Goal: Information Seeking & Learning: Learn about a topic

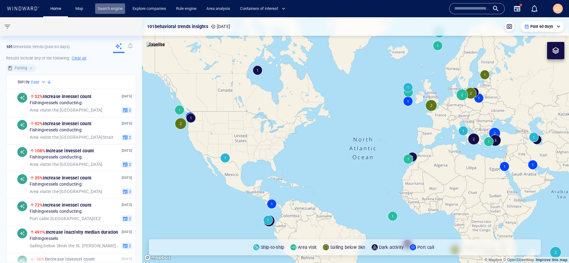
click at [115, 9] on link "Search engine" at bounding box center [110, 8] width 30 height 11
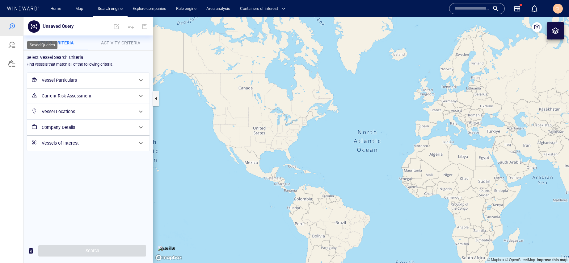
click at [15, 54] on div at bounding box center [11, 45] width 23 height 19
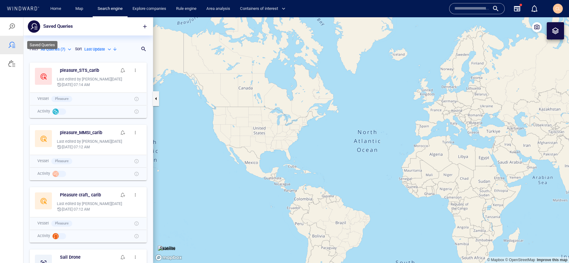
scroll to position [204, 129]
click at [16, 35] on div at bounding box center [11, 26] width 23 height 19
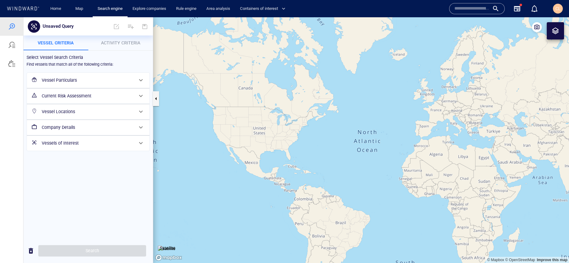
click at [114, 46] on p "Activity Criteria" at bounding box center [120, 42] width 57 height 7
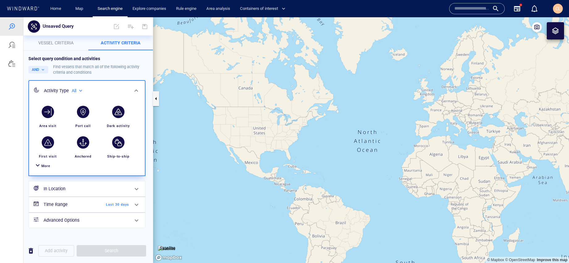
click at [46, 167] on span "More" at bounding box center [45, 166] width 9 height 4
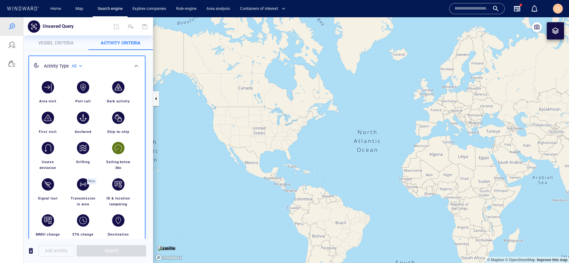
scroll to position [25, 0]
click at [120, 92] on div "button" at bounding box center [118, 87] width 12 height 12
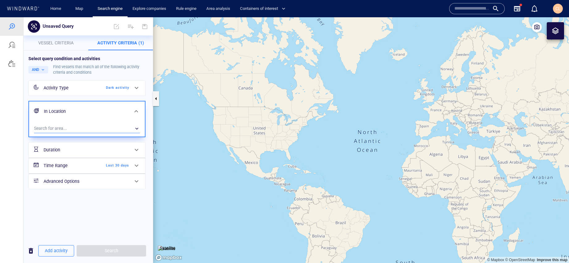
click at [88, 126] on div "​" at bounding box center [87, 128] width 106 height 9
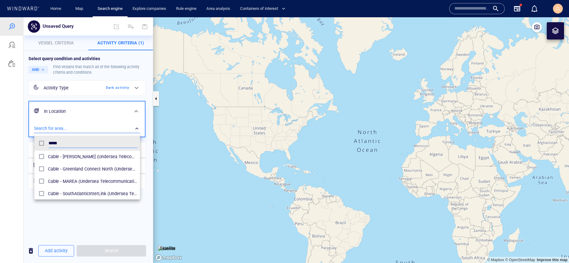
scroll to position [31, 0]
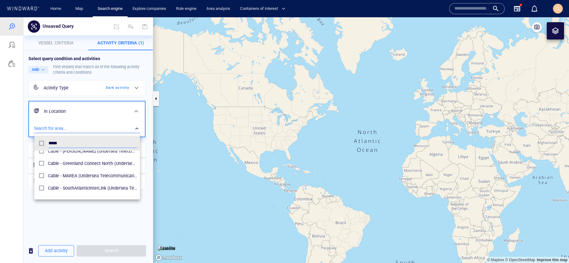
type input "*****"
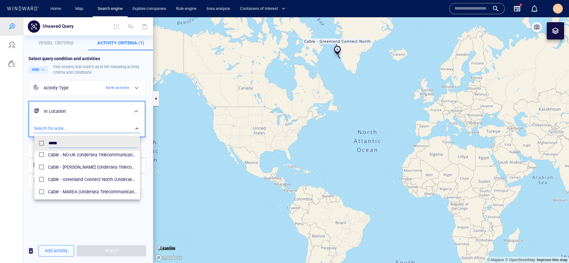
scroll to position [11, 0]
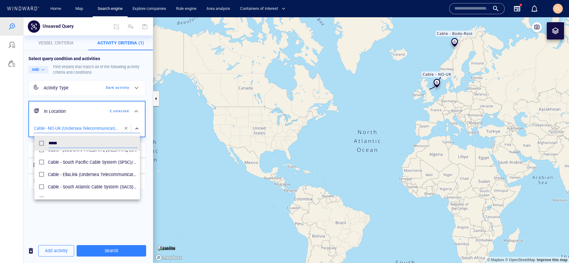
scroll to position [82, 0]
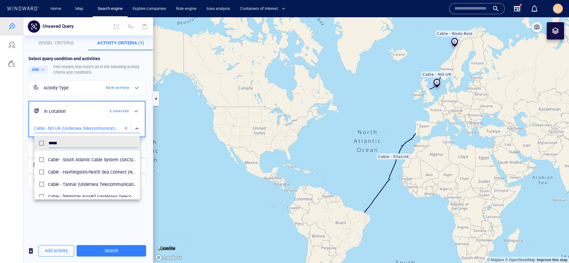
scroll to position [109, 0]
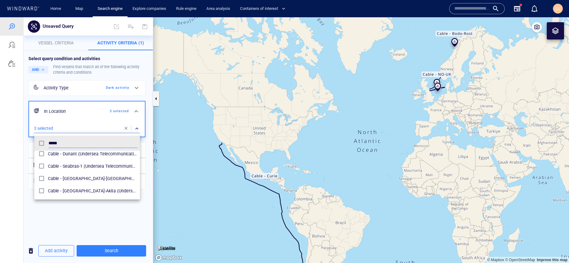
scroll to position [176, 0]
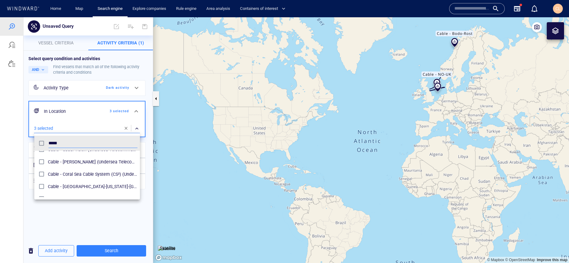
scroll to position [258, 0]
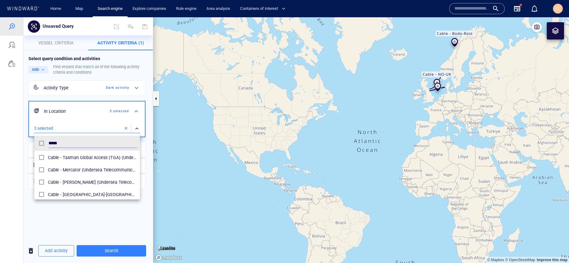
scroll to position [354, 0]
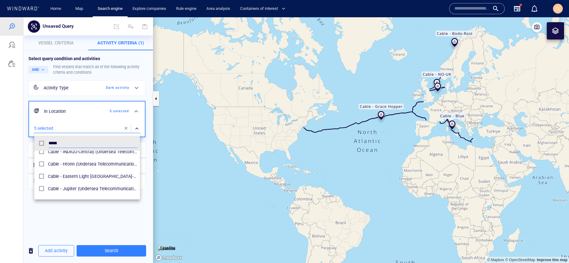
scroll to position [426, 0]
click at [120, 223] on div at bounding box center [284, 140] width 569 height 246
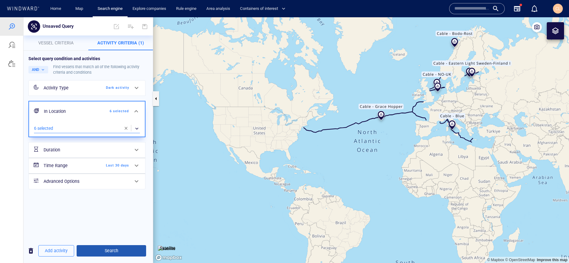
click at [127, 247] on button "Search" at bounding box center [111, 251] width 69 height 11
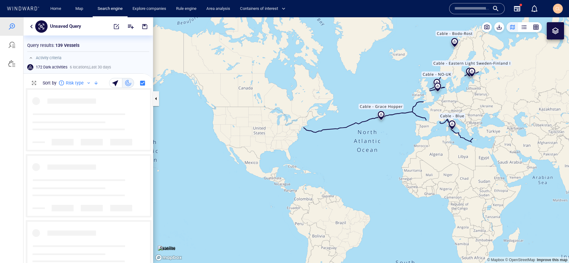
scroll to position [175, 129]
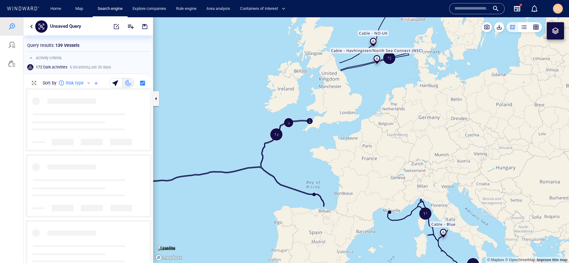
drag, startPoint x: 462, startPoint y: 76, endPoint x: 395, endPoint y: 159, distance: 107.6
click at [395, 159] on canvas "Map" at bounding box center [361, 140] width 416 height 246
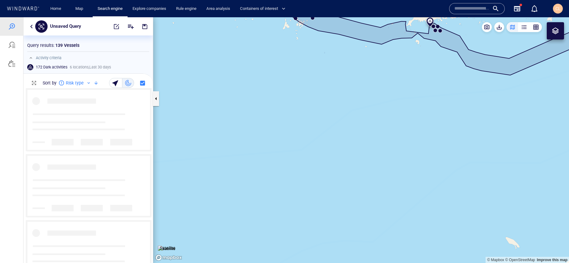
drag, startPoint x: 497, startPoint y: 57, endPoint x: 437, endPoint y: 175, distance: 132.0
click at [437, 175] on canvas "Map" at bounding box center [361, 140] width 416 height 246
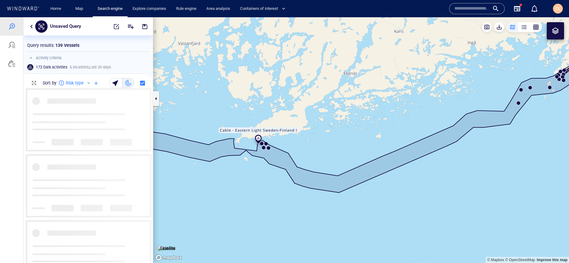
drag, startPoint x: 524, startPoint y: 162, endPoint x: 512, endPoint y: 120, distance: 43.9
click at [512, 120] on canvas "Map" at bounding box center [361, 140] width 416 height 246
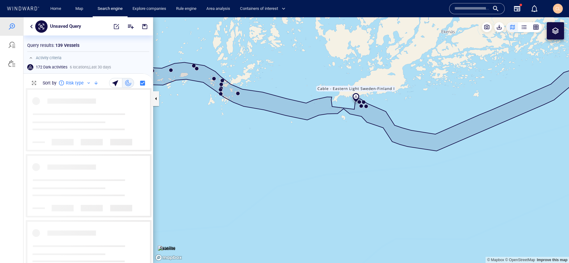
drag, startPoint x: 371, startPoint y: 114, endPoint x: 527, endPoint y: 136, distance: 157.5
click at [527, 136] on canvas "Map" at bounding box center [361, 140] width 416 height 246
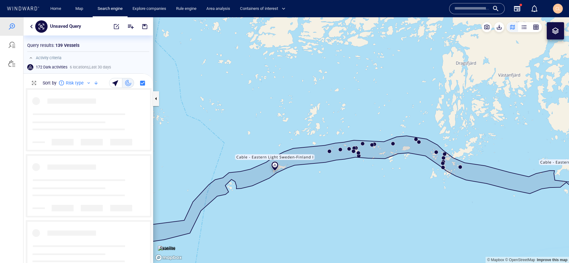
drag, startPoint x: 315, startPoint y: 139, endPoint x: 369, endPoint y: 188, distance: 73.3
click at [369, 188] on canvas "Map" at bounding box center [361, 140] width 416 height 246
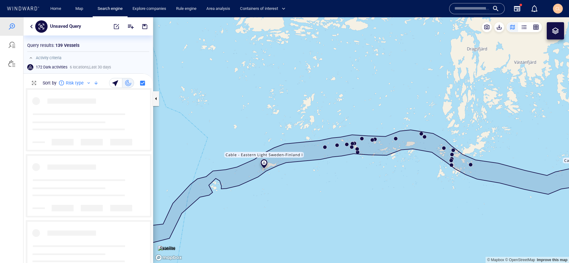
drag, startPoint x: 369, startPoint y: 188, endPoint x: 368, endPoint y: 204, distance: 16.1
click at [368, 204] on canvas "Map" at bounding box center [361, 140] width 416 height 246
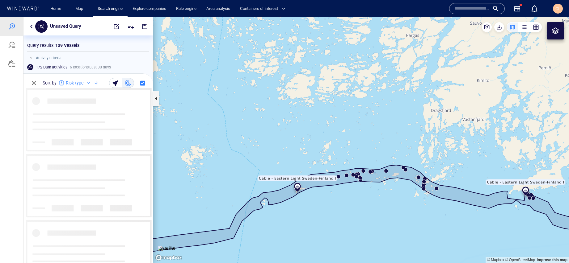
drag, startPoint x: 368, startPoint y: 229, endPoint x: 365, endPoint y: 216, distance: 13.8
click at [365, 216] on canvas "Map" at bounding box center [361, 140] width 416 height 246
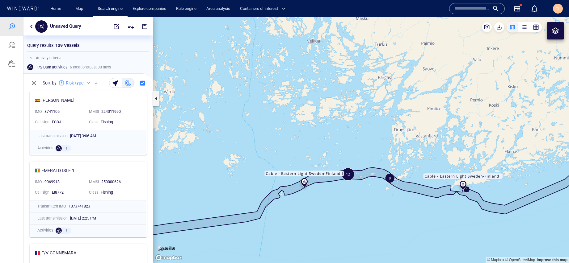
click at [32, 28] on button "button" at bounding box center [31, 26] width 7 height 7
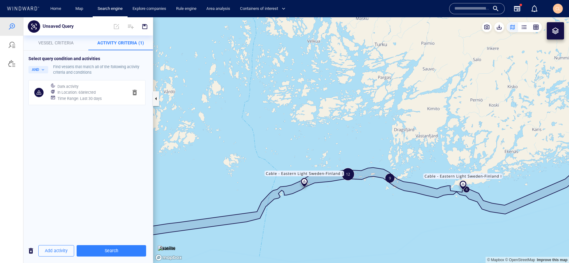
click at [73, 99] on h6 "Time Range : Last 30 days" at bounding box center [79, 99] width 44 height 6
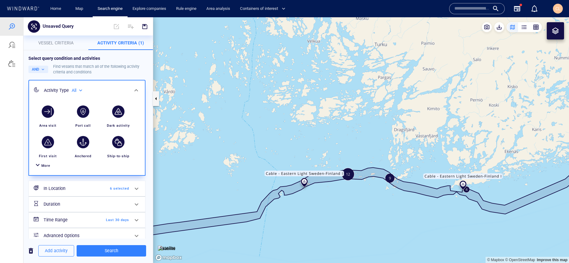
click at [92, 189] on h6 "In Location" at bounding box center [69, 189] width 50 height 8
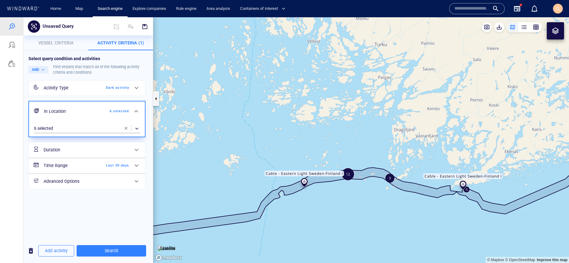
click at [88, 122] on div "In Location 6 selected" at bounding box center [87, 112] width 116 height 20
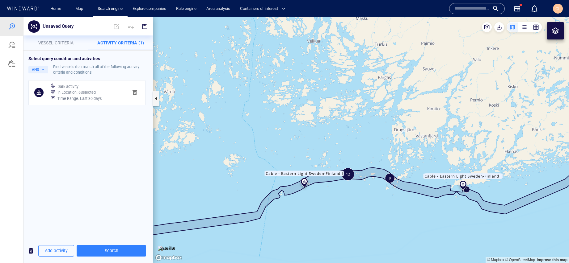
click at [133, 93] on span "button" at bounding box center [134, 92] width 7 height 7
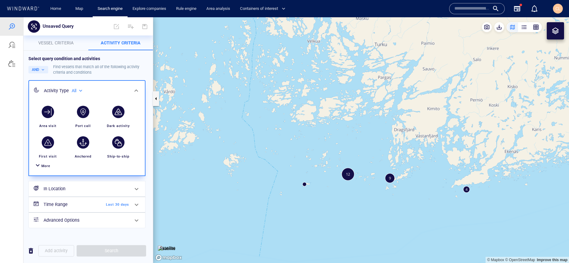
click at [122, 119] on div "button" at bounding box center [118, 111] width 17 height 17
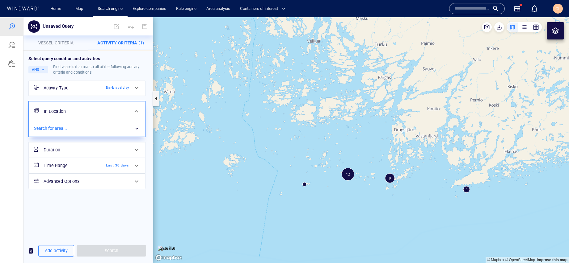
click at [80, 127] on div "​" at bounding box center [87, 128] width 106 height 9
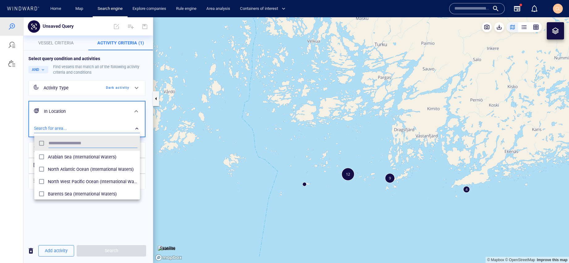
scroll to position [61, 106]
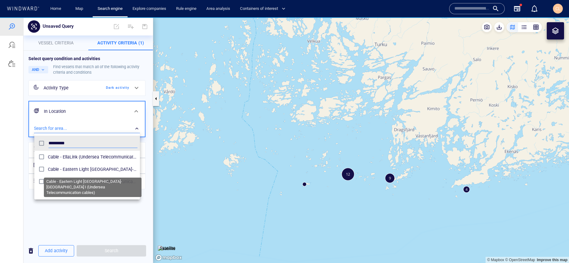
type input "*********"
click at [71, 170] on span "Cable - Eastern Light [GEOGRAPHIC_DATA]-[GEOGRAPHIC_DATA] I (Undersea Telecommu…" at bounding box center [93, 169] width 90 height 7
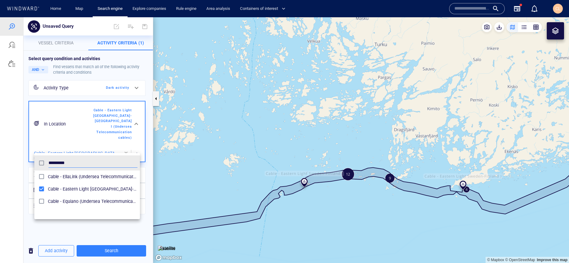
click at [105, 250] on div at bounding box center [284, 140] width 569 height 246
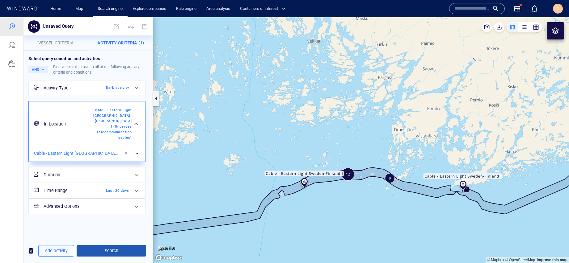
click at [127, 247] on button "Search" at bounding box center [111, 251] width 69 height 11
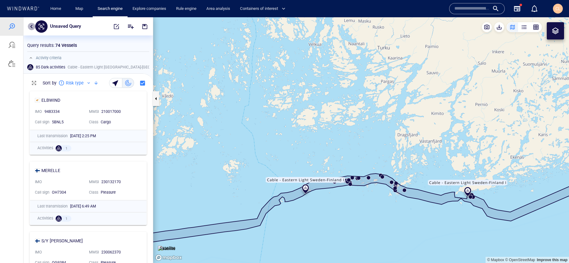
click at [29, 26] on button "button" at bounding box center [31, 26] width 7 height 7
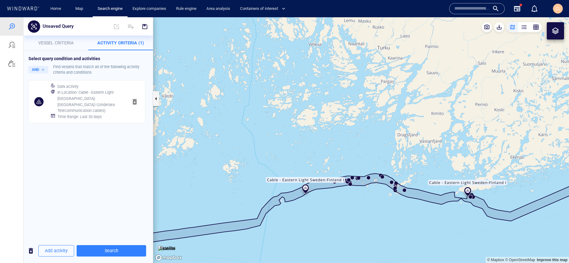
click at [81, 95] on h6 "In Location : Cable - Eastern Light Sweden-Finland I (Undersea Telecommunicatio…" at bounding box center [89, 102] width 65 height 24
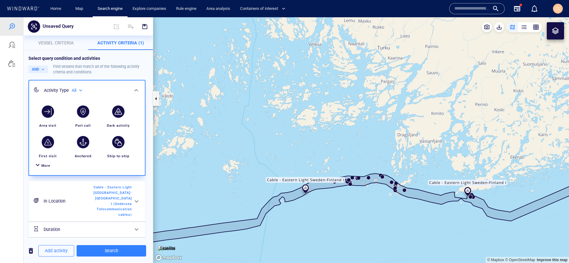
scroll to position [28, 0]
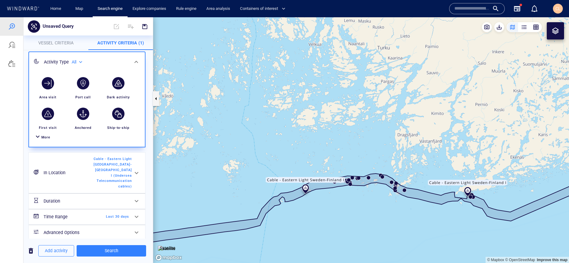
click at [89, 172] on h6 "In Location" at bounding box center [69, 173] width 50 height 8
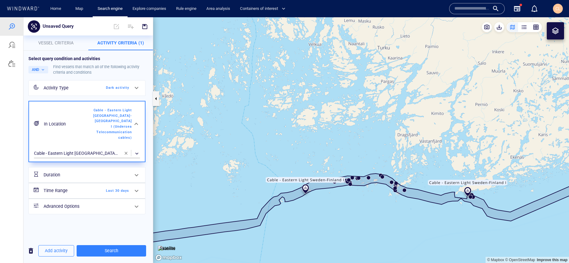
scroll to position [0, 0]
click at [105, 149] on div "​" at bounding box center [87, 153] width 106 height 9
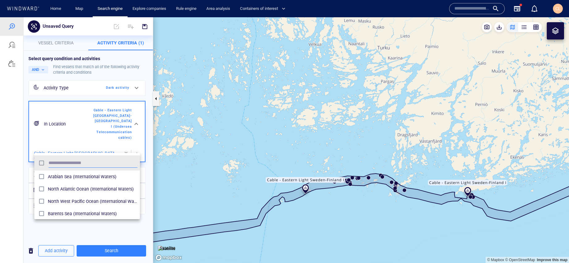
scroll to position [61, 106]
click at [128, 149] on div at bounding box center [284, 140] width 569 height 246
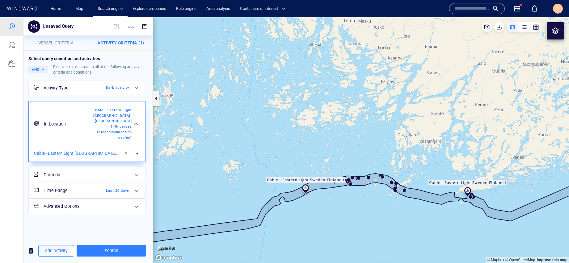
click at [125, 151] on span "button" at bounding box center [126, 153] width 5 height 5
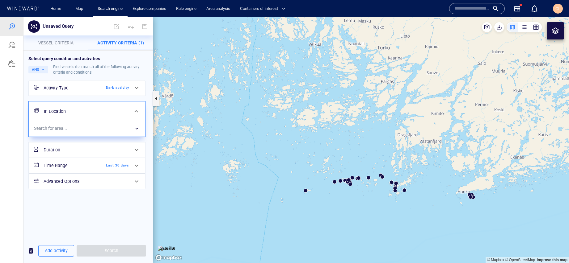
click at [88, 125] on div "​" at bounding box center [87, 128] width 106 height 9
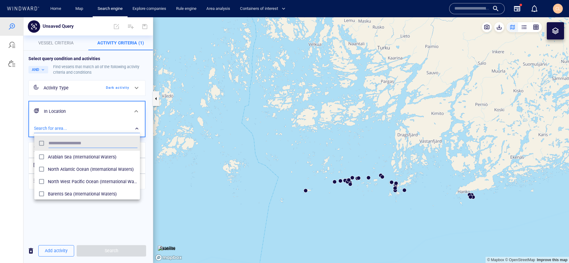
scroll to position [61, 106]
type input "*****"
click at [260, 185] on div at bounding box center [284, 140] width 569 height 246
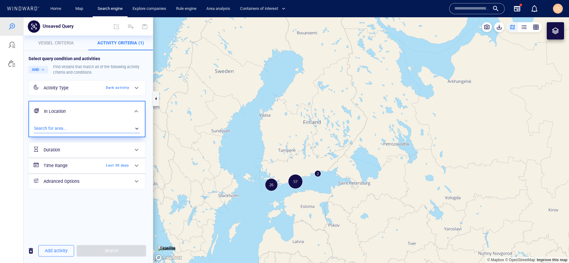
click at [108, 125] on div "​" at bounding box center [87, 128] width 106 height 9
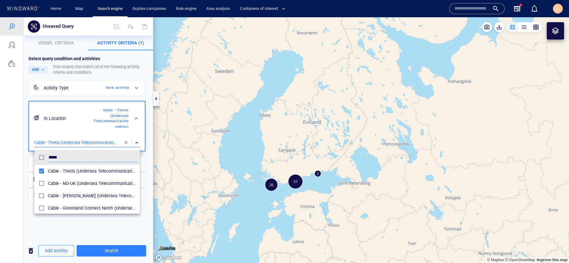
click at [290, 151] on div at bounding box center [284, 140] width 569 height 246
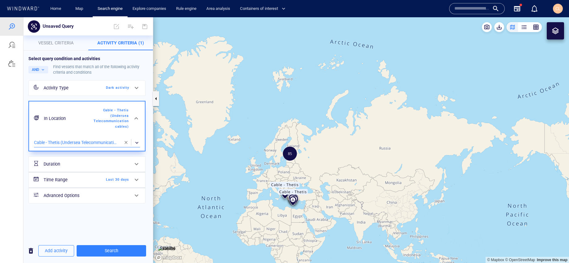
click at [95, 142] on div "​" at bounding box center [87, 142] width 106 height 9
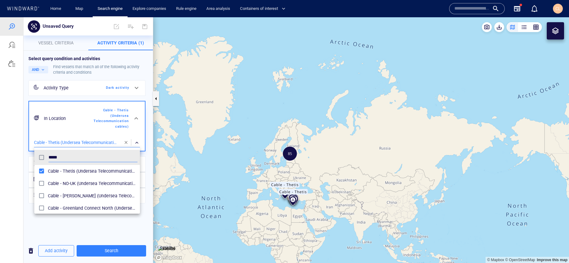
scroll to position [11, 0]
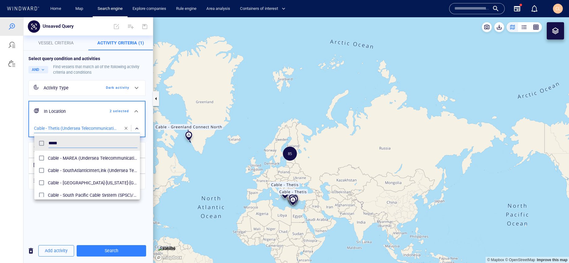
scroll to position [38, 0]
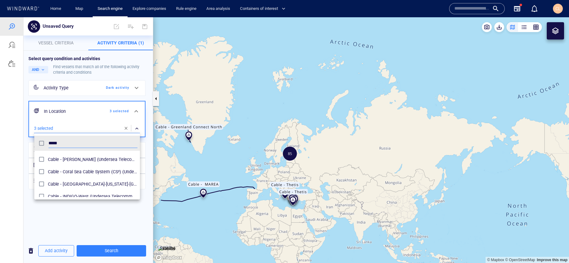
scroll to position [258, 0]
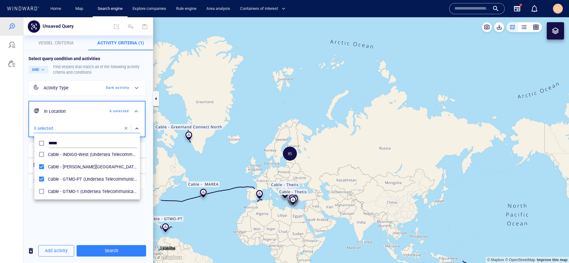
drag, startPoint x: 222, startPoint y: 194, endPoint x: 310, endPoint y: 114, distance: 119.6
click at [310, 114] on div at bounding box center [284, 140] width 569 height 246
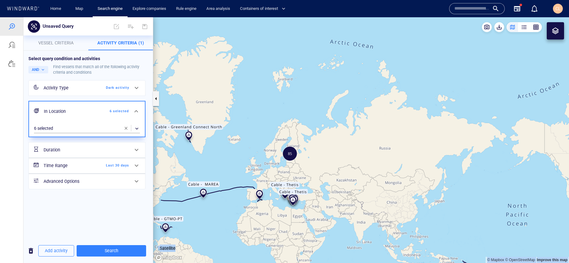
drag, startPoint x: 264, startPoint y: 146, endPoint x: 335, endPoint y: 114, distance: 77.1
drag, startPoint x: 251, startPoint y: 131, endPoint x: 346, endPoint y: 91, distance: 102.3
click at [346, 91] on canvas "Map" at bounding box center [361, 140] width 416 height 246
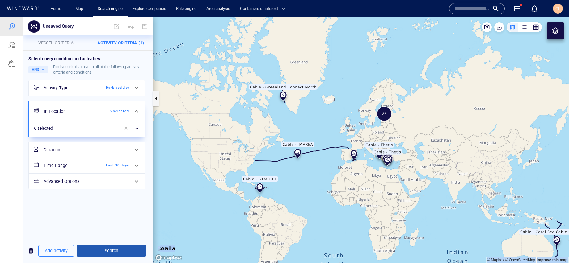
click at [120, 252] on span "Search" at bounding box center [112, 251] width 60 height 8
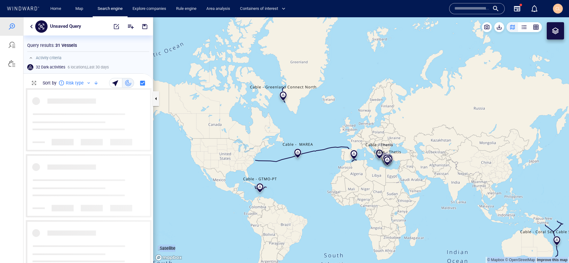
scroll to position [175, 129]
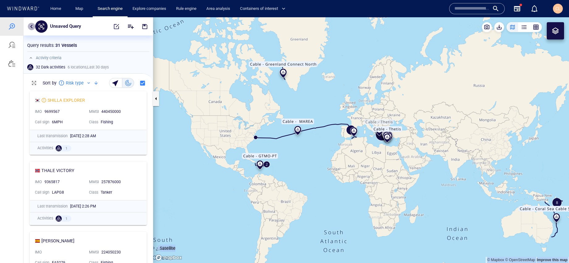
click at [33, 26] on button "button" at bounding box center [31, 26] width 7 height 7
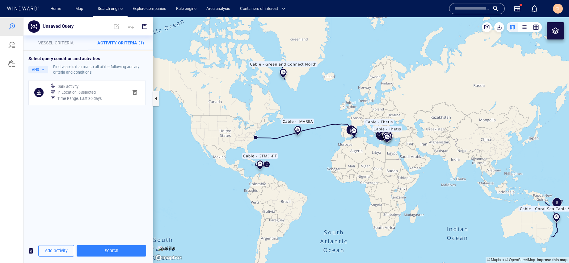
click at [77, 85] on h6 "Dark activity" at bounding box center [67, 87] width 21 height 6
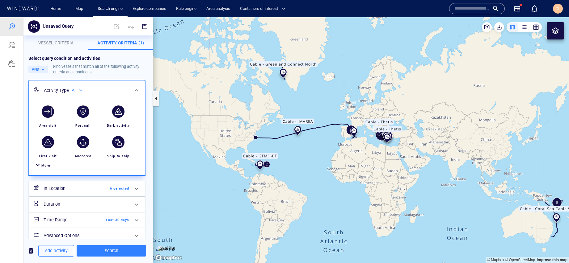
click at [64, 192] on h6 "In Location" at bounding box center [69, 189] width 50 height 8
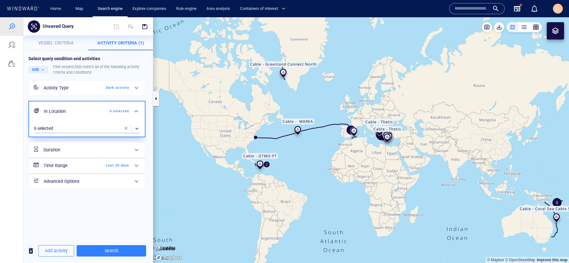
click at [88, 166] on h6 "Time Range" at bounding box center [69, 166] width 50 height 8
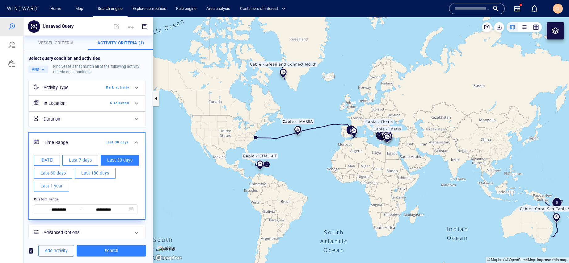
click at [134, 143] on span at bounding box center [135, 142] width 7 height 7
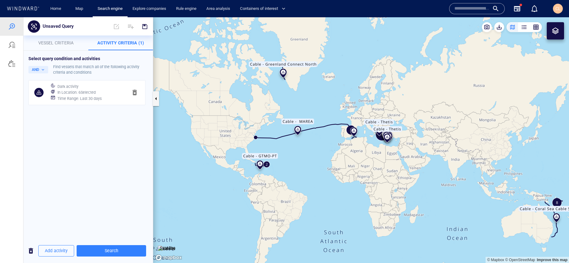
click at [105, 88] on div "Dark activity" at bounding box center [90, 86] width 68 height 9
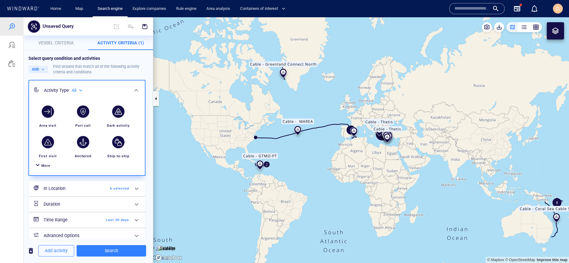
click at [47, 168] on div "More" at bounding box center [45, 166] width 9 height 6
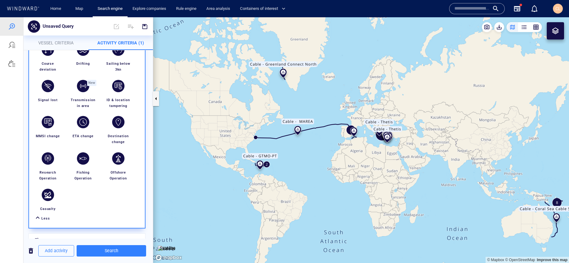
scroll to position [184, 0]
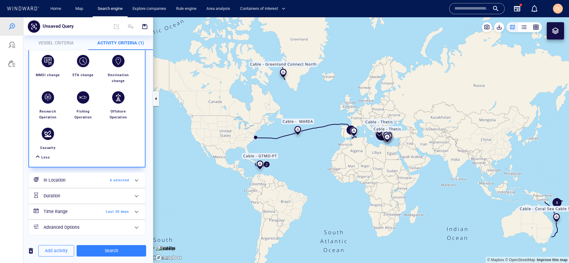
click at [65, 181] on h6 "In Location" at bounding box center [69, 181] width 50 height 8
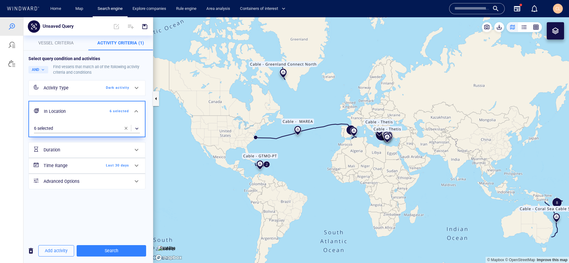
scroll to position [0, 0]
click at [124, 128] on span "button" at bounding box center [126, 128] width 5 height 5
click at [95, 130] on div "​" at bounding box center [87, 128] width 106 height 9
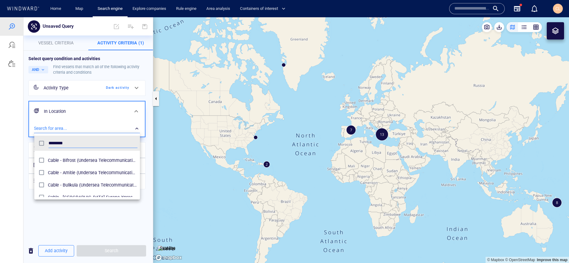
scroll to position [945, 0]
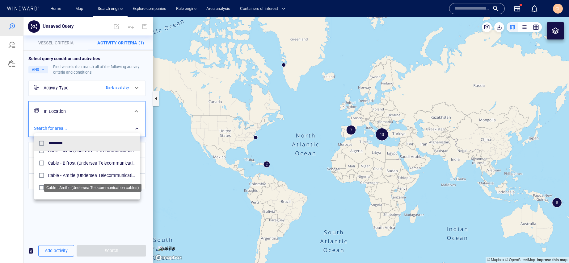
type input "*******"
click at [66, 179] on span "Cable - Amitie (Undersea Telecommunication cables)" at bounding box center [93, 175] width 90 height 7
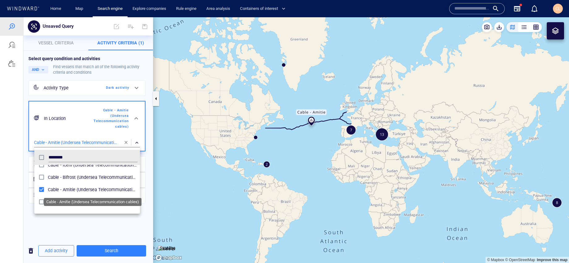
scroll to position [944, 0]
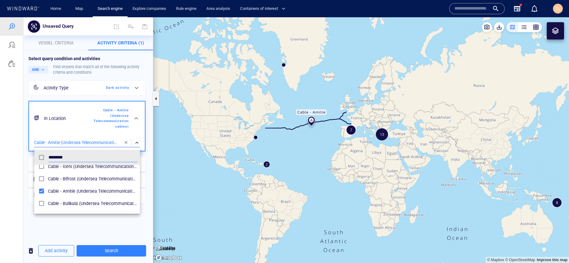
click at [66, 183] on div "Cable - Bifrost (Undersea Telecommunication cables)" at bounding box center [93, 179] width 90 height 10
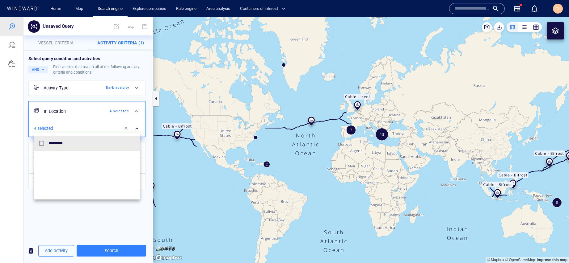
scroll to position [967, 0]
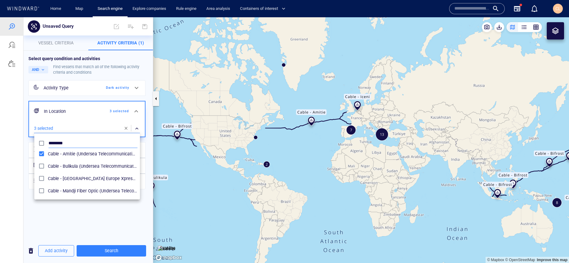
scroll to position [967, 0]
click at [72, 143] on input "*******" at bounding box center [92, 143] width 89 height 9
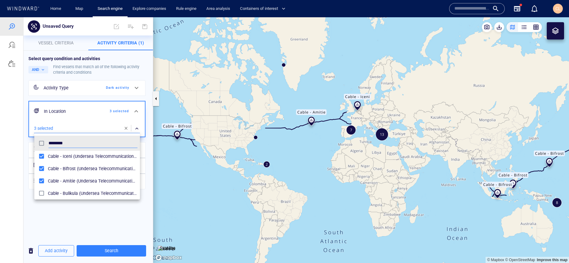
scroll to position [939, 0]
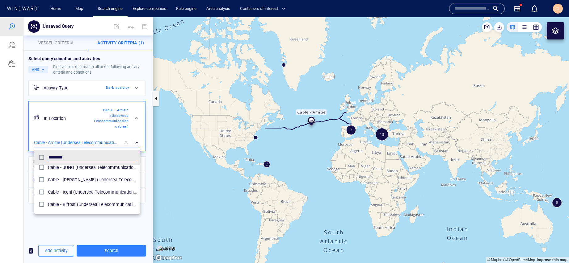
scroll to position [908, 0]
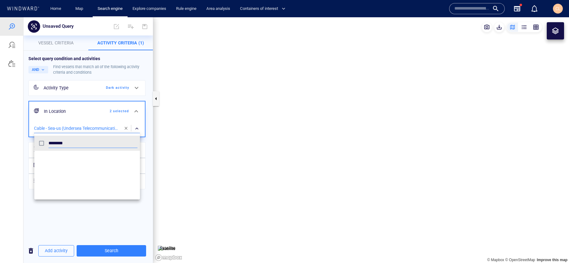
scroll to position [61, 106]
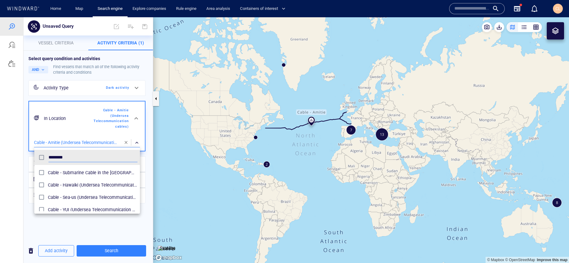
scroll to position [667, 0]
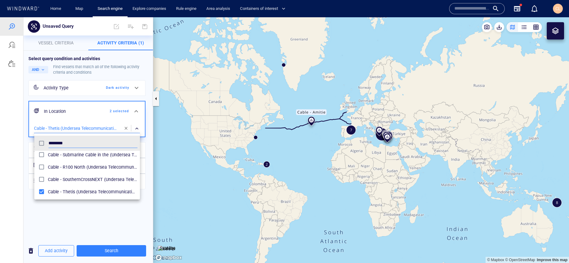
scroll to position [630, 0]
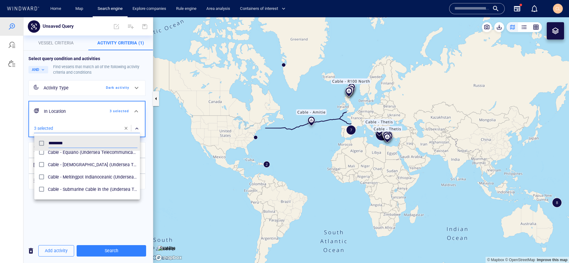
scroll to position [597, 0]
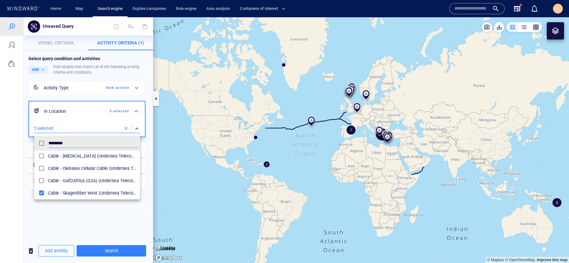
scroll to position [518, 0]
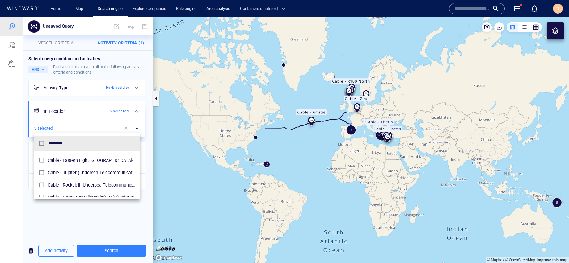
scroll to position [439, 0]
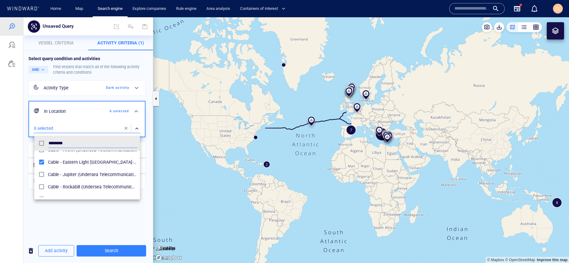
scroll to position [403, 0]
click at [118, 248] on div at bounding box center [284, 140] width 569 height 246
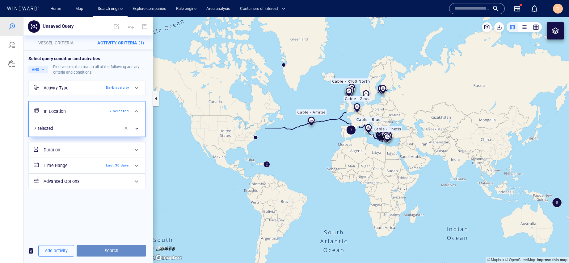
click at [119, 249] on span "Search" at bounding box center [112, 251] width 60 height 8
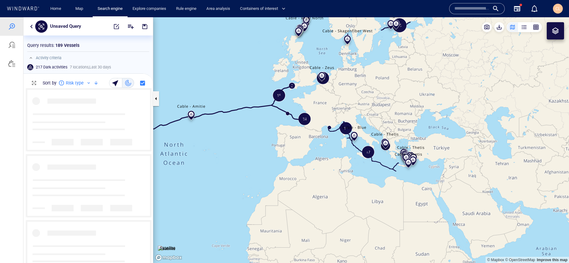
scroll to position [175, 129]
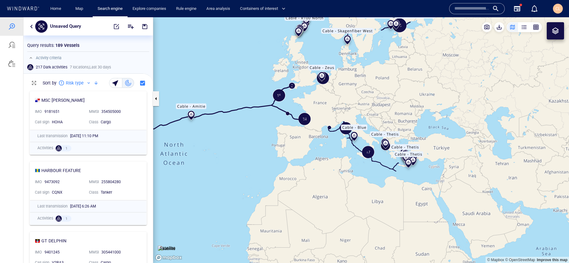
click at [87, 84] on div at bounding box center [88, 83] width 5 height 5
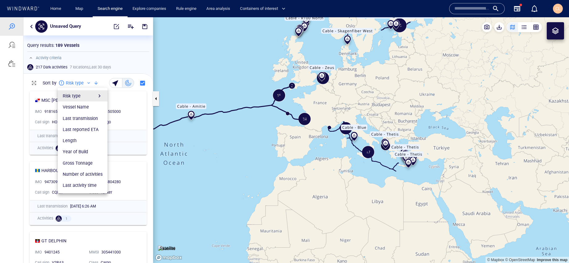
click at [81, 84] on div at bounding box center [284, 140] width 569 height 246
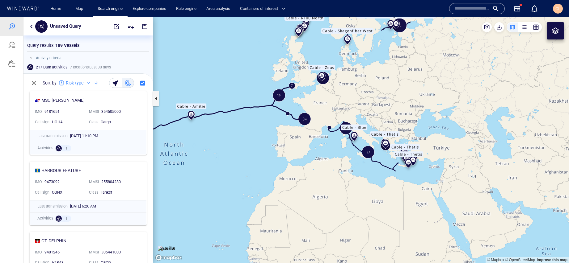
click at [81, 84] on p "Risk type" at bounding box center [75, 82] width 18 height 7
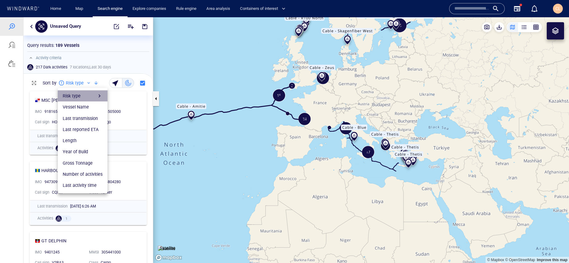
click at [80, 95] on div "Risk type" at bounding box center [83, 95] width 40 height 7
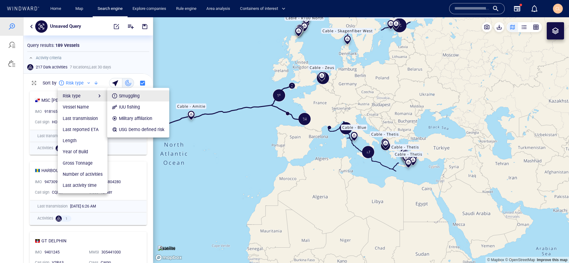
click at [132, 117] on div "Military affiliation" at bounding box center [135, 118] width 33 height 7
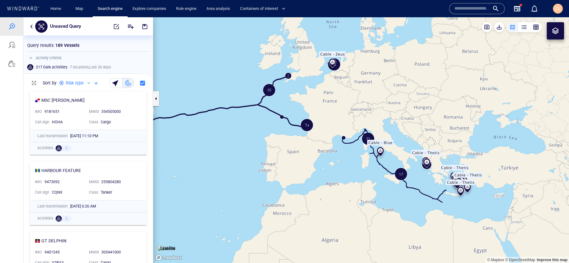
click at [31, 27] on button "button" at bounding box center [31, 26] width 7 height 7
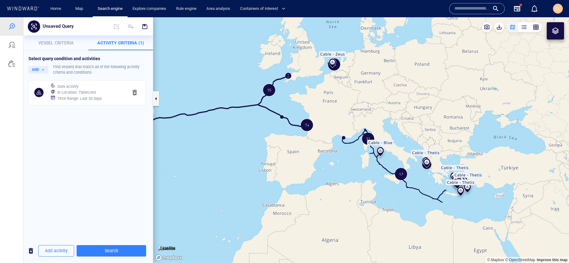
click at [55, 44] on span "Vessel criteria" at bounding box center [55, 42] width 35 height 5
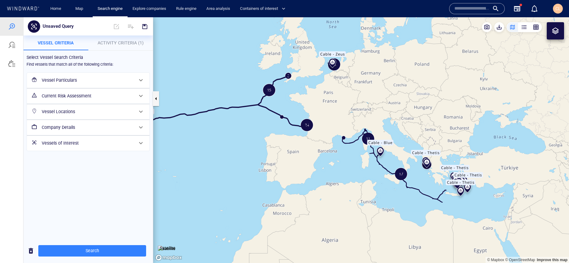
click at [75, 113] on h6 "Vessel Locations" at bounding box center [88, 112] width 92 height 8
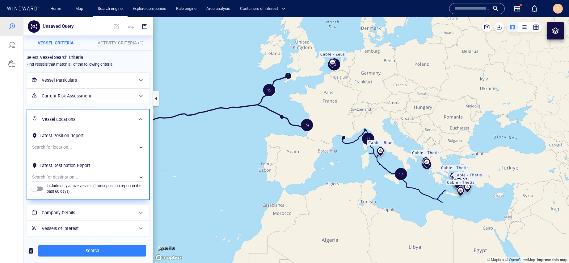
click at [81, 96] on h6 "Current Risk Assessment" at bounding box center [88, 96] width 92 height 8
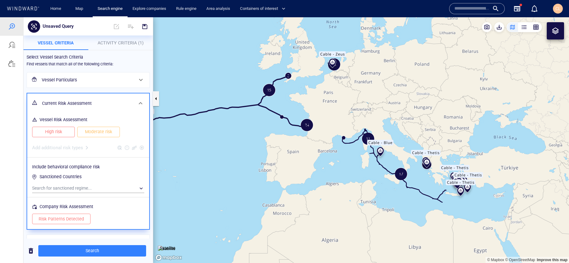
click at [62, 132] on span "High risk" at bounding box center [54, 132] width 30 height 8
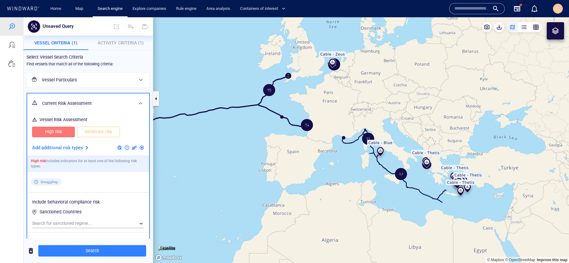
click at [96, 135] on span "Moderate risk" at bounding box center [99, 132] width 30 height 8
click at [75, 152] on p "Add additional risk types" at bounding box center [57, 148] width 51 height 8
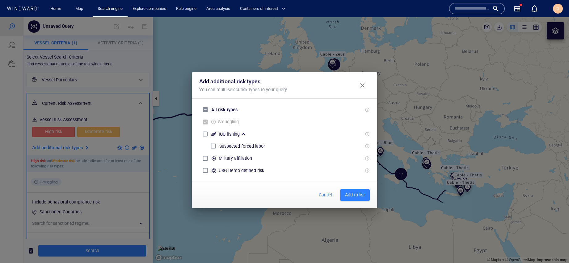
click at [225, 155] on div "Military affiliation" at bounding box center [235, 158] width 33 height 7
click at [227, 160] on div "Military affiliation" at bounding box center [235, 158] width 33 height 7
click at [359, 196] on span "Add to list" at bounding box center [355, 195] width 20 height 8
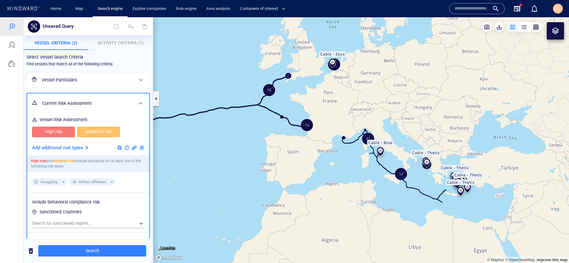
click at [128, 50] on div "Select Vessel Search Criteria Find vessels that match all of the following crit…" at bounding box center [87, 185] width 129 height 270
click at [127, 43] on span "Activity Criteria (1)" at bounding box center [121, 42] width 46 height 5
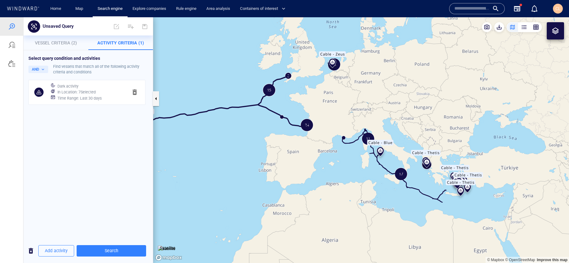
click at [109, 92] on div "In Location : 7 Selected" at bounding box center [90, 92] width 68 height 9
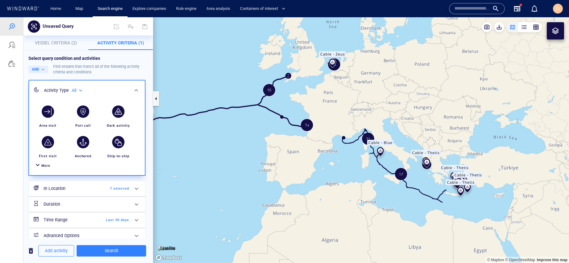
click at [113, 224] on div "Time Range Last 30 days" at bounding box center [86, 220] width 90 height 13
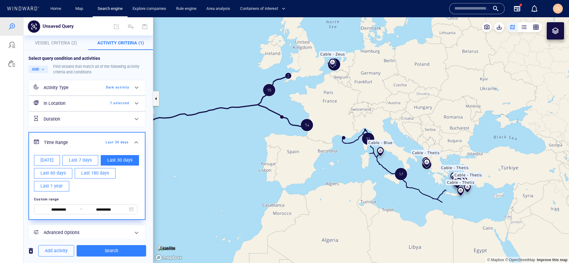
click at [61, 189] on span "Last 1 year" at bounding box center [51, 187] width 22 height 8
type input "**********"
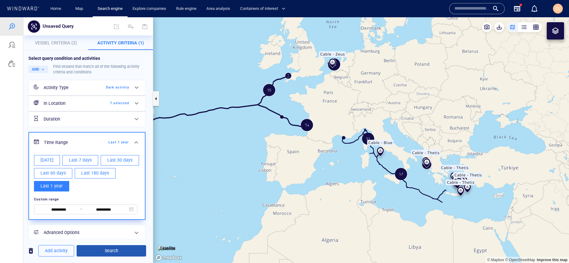
click at [111, 255] on button "Search" at bounding box center [111, 251] width 69 height 11
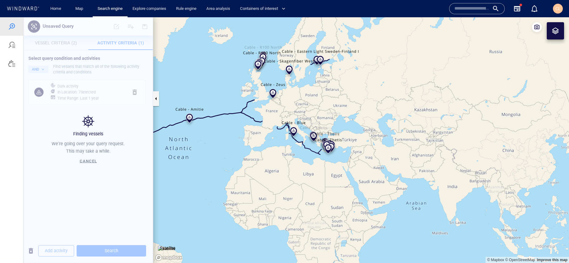
drag, startPoint x: 239, startPoint y: 141, endPoint x: 291, endPoint y: 137, distance: 51.4
click at [291, 137] on canvas "Map" at bounding box center [361, 140] width 416 height 246
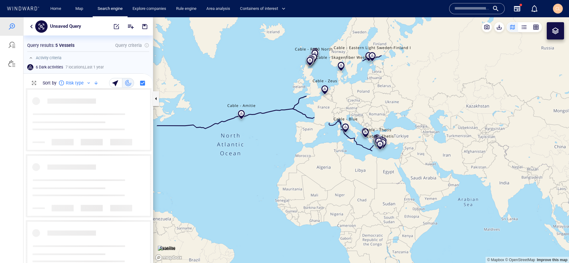
scroll to position [175, 129]
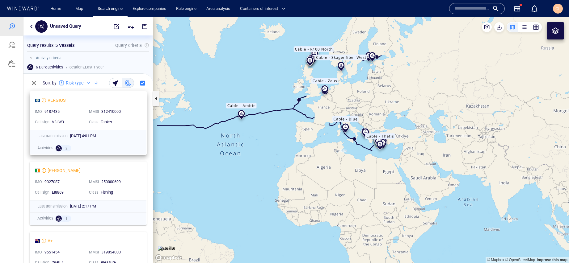
click at [130, 111] on div "312410000" at bounding box center [119, 112] width 37 height 6
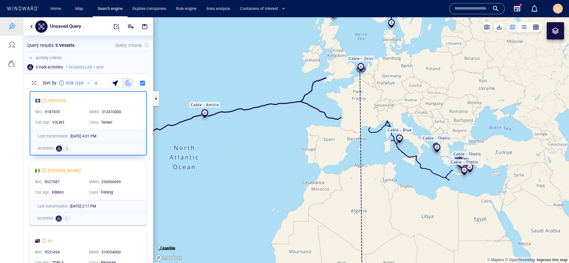
drag, startPoint x: 398, startPoint y: 74, endPoint x: 398, endPoint y: 139, distance: 64.9
click at [398, 139] on canvas "Map" at bounding box center [361, 140] width 416 height 246
click at [326, 132] on canvas "Map" at bounding box center [361, 140] width 416 height 246
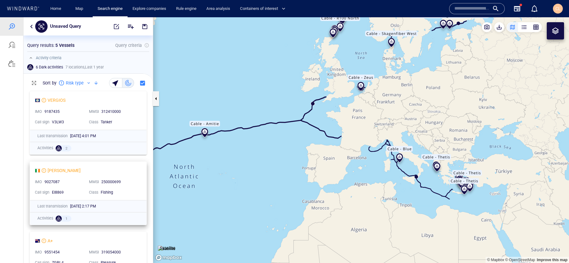
click at [129, 171] on div "[PERSON_NAME]" at bounding box center [86, 170] width 102 height 7
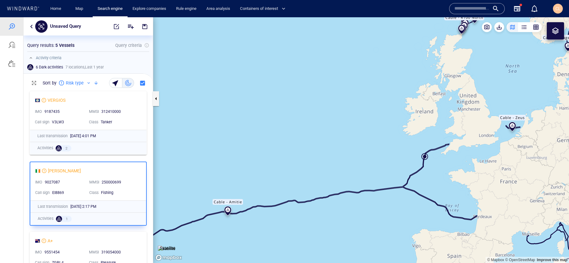
drag, startPoint x: 501, startPoint y: 113, endPoint x: 388, endPoint y: 183, distance: 133.1
click at [388, 183] on canvas "Map" at bounding box center [361, 140] width 416 height 246
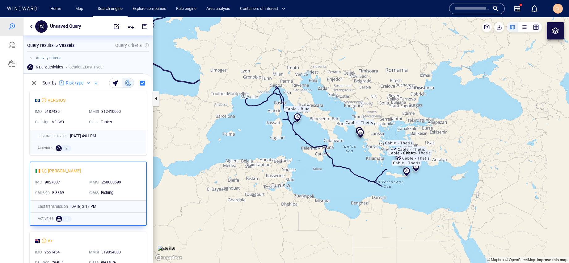
drag, startPoint x: 318, startPoint y: 87, endPoint x: 398, endPoint y: 181, distance: 122.9
click at [398, 181] on canvas "Map" at bounding box center [361, 140] width 416 height 246
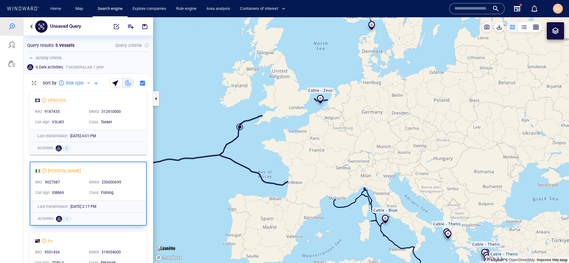
drag, startPoint x: 405, startPoint y: 77, endPoint x: 381, endPoint y: 143, distance: 70.3
click at [381, 143] on canvas "Map" at bounding box center [361, 140] width 416 height 246
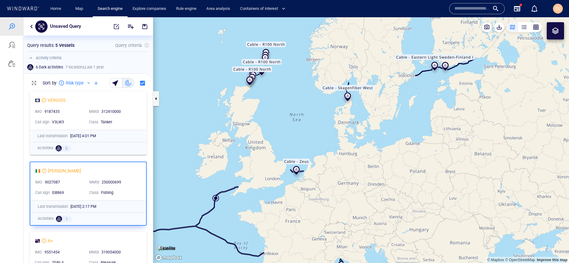
click at [555, 33] on div at bounding box center [555, 30] width 7 height 7
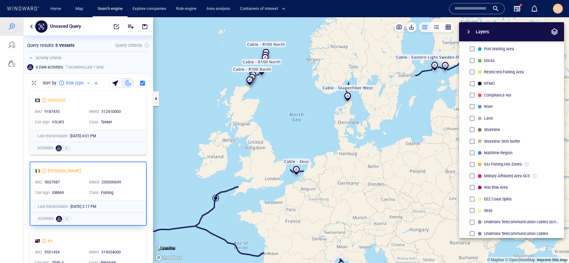
scroll to position [136, 0]
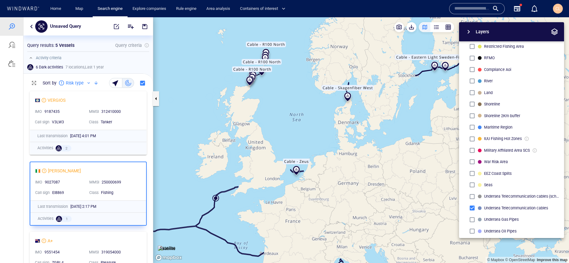
click at [408, 134] on div "Layers System Areas International Waters Straits Exclusive Economic Zones 40NM …" at bounding box center [479, 130] width 170 height 216
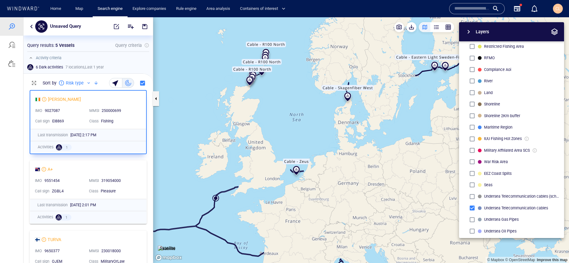
scroll to position [82, 0]
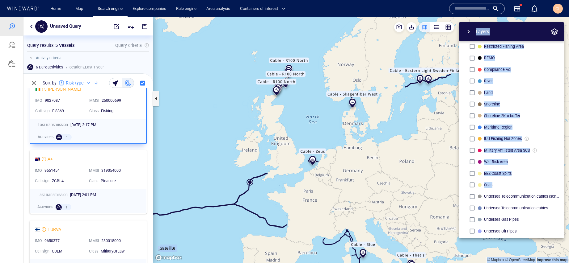
drag, startPoint x: 401, startPoint y: 194, endPoint x: 385, endPoint y: 126, distance: 70.2
click at [385, 126] on div "© Mapbox © OpenStreetMap Improve this map Satellite Layers System Areas Interna…" at bounding box center [361, 140] width 416 height 246
drag, startPoint x: 393, startPoint y: 149, endPoint x: 378, endPoint y: 95, distance: 56.8
click at [378, 95] on canvas "Map" at bounding box center [361, 140] width 416 height 246
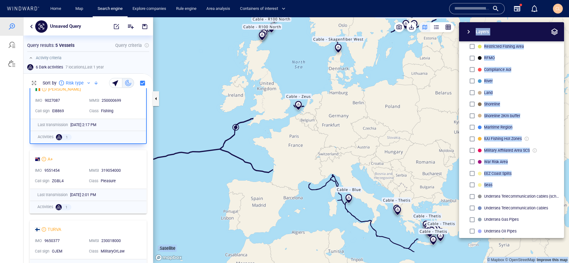
drag, startPoint x: 380, startPoint y: 95, endPoint x: 361, endPoint y: 60, distance: 39.8
click at [361, 60] on canvas "Map" at bounding box center [361, 140] width 416 height 246
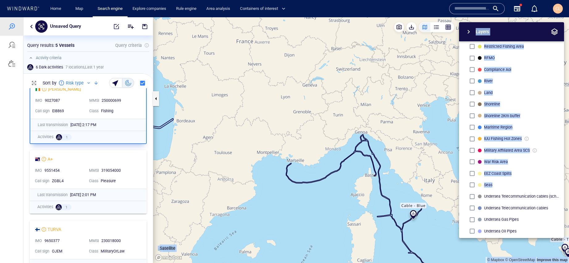
drag, startPoint x: 292, startPoint y: 76, endPoint x: 302, endPoint y: 118, distance: 43.0
click at [302, 118] on canvas "Map" at bounding box center [361, 140] width 416 height 246
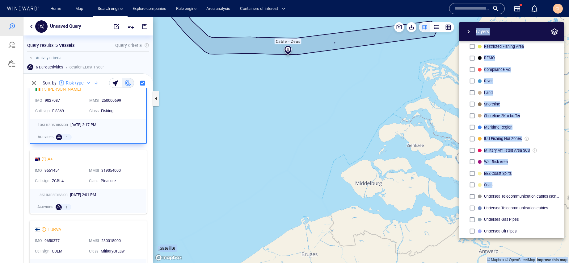
drag, startPoint x: 301, startPoint y: 61, endPoint x: 313, endPoint y: 100, distance: 41.4
click at [313, 100] on canvas "Map" at bounding box center [361, 140] width 416 height 246
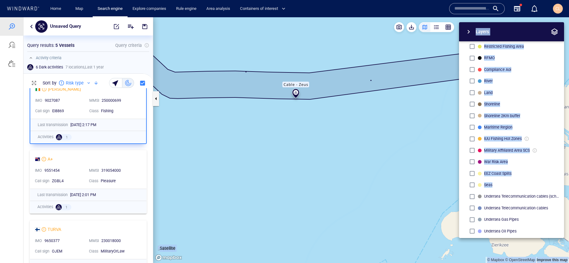
click at [29, 27] on button "button" at bounding box center [31, 26] width 7 height 7
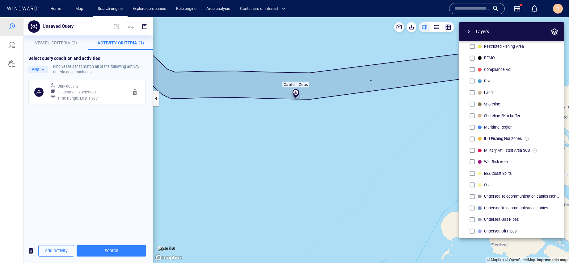
click at [71, 92] on h6 "In Location : 7 Selected" at bounding box center [76, 92] width 38 height 6
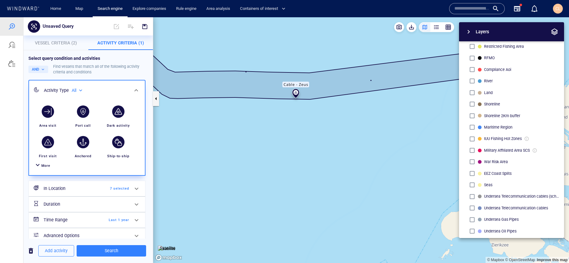
scroll to position [10, 0]
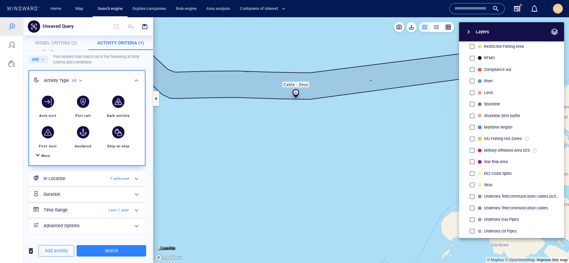
click at [92, 209] on h6 "Time Range" at bounding box center [69, 211] width 50 height 8
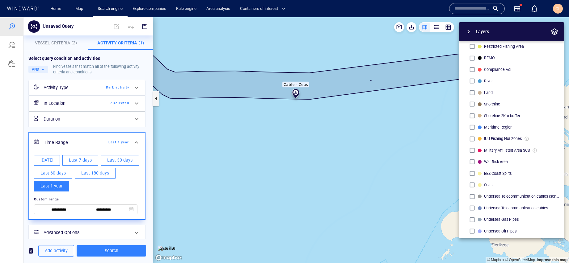
click at [117, 154] on div "[DATE] Last 7 days Last 30 days Last 60 days Last 180 days Last 1 year" at bounding box center [87, 173] width 111 height 41
click at [118, 158] on span "Last 30 days" at bounding box center [119, 161] width 25 height 8
click at [61, 175] on span "Last 60 days" at bounding box center [52, 174] width 25 height 8
type input "**********"
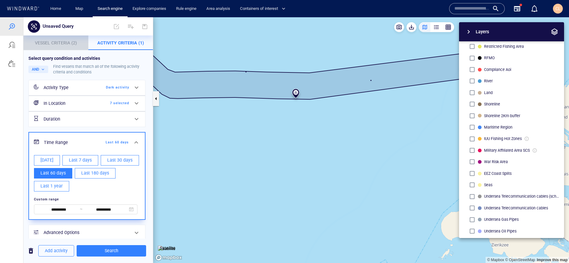
click at [49, 43] on span "Vessel Criteria (2)" at bounding box center [56, 42] width 42 height 5
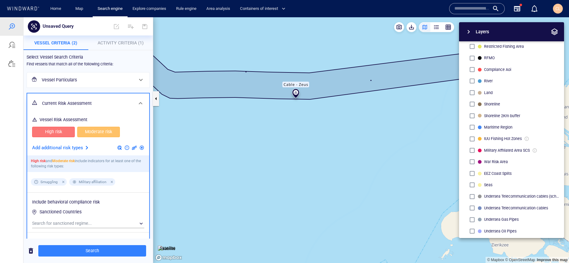
click at [65, 130] on span "High risk" at bounding box center [54, 132] width 30 height 8
click at [99, 133] on span "Moderate risk" at bounding box center [99, 132] width 30 height 8
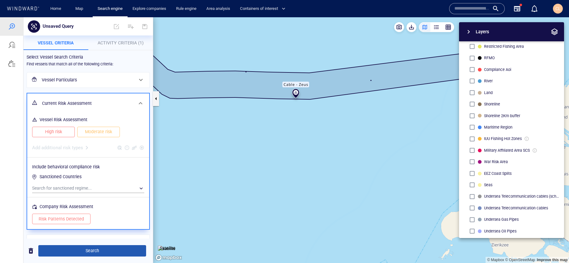
click at [101, 252] on span "Search" at bounding box center [92, 251] width 98 height 8
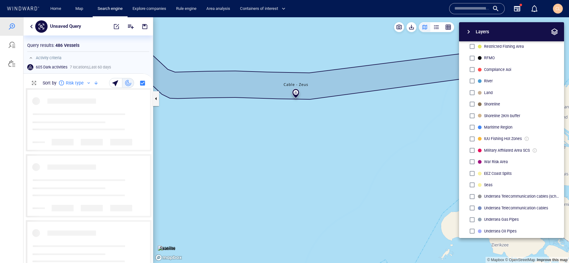
scroll to position [175, 129]
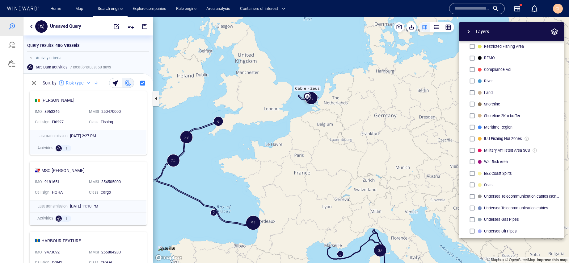
drag, startPoint x: 295, startPoint y: 161, endPoint x: 296, endPoint y: 59, distance: 101.3
click at [296, 59] on canvas "Map" at bounding box center [361, 140] width 416 height 246
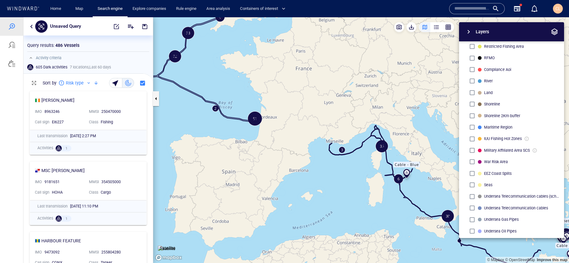
drag, startPoint x: 371, startPoint y: 116, endPoint x: 307, endPoint y: 198, distance: 103.6
click at [307, 198] on canvas "Map" at bounding box center [361, 140] width 416 height 246
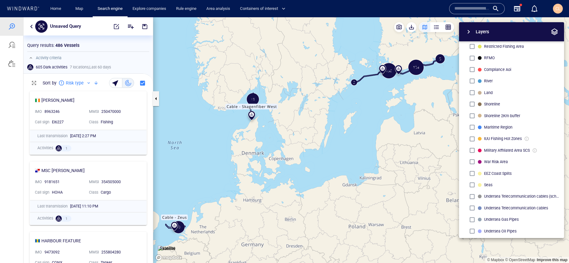
drag, startPoint x: 364, startPoint y: 114, endPoint x: 301, endPoint y: 233, distance: 134.1
click at [301, 233] on canvas "Map" at bounding box center [361, 140] width 416 height 246
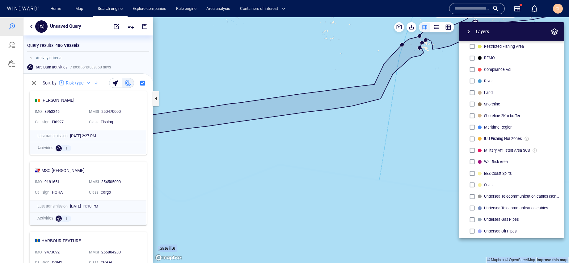
drag, startPoint x: 424, startPoint y: 39, endPoint x: 304, endPoint y: 148, distance: 162.3
click at [304, 148] on div "© Mapbox © OpenStreetMap Improve this map Satellite Layers System Areas Interna…" at bounding box center [361, 140] width 416 height 246
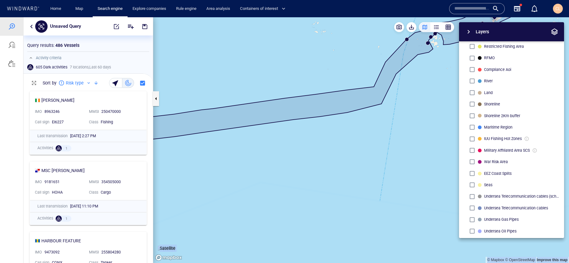
drag, startPoint x: 372, startPoint y: 103, endPoint x: 307, endPoint y: 129, distance: 70.0
click at [307, 129] on canvas "Map" at bounding box center [361, 140] width 416 height 246
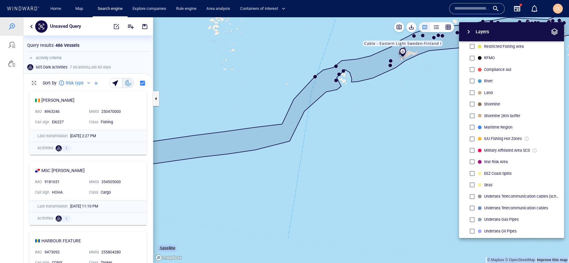
click at [465, 31] on span "button" at bounding box center [468, 31] width 7 height 7
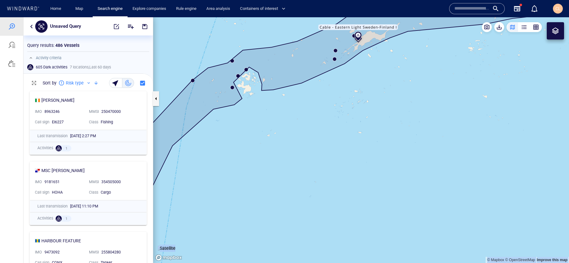
drag, startPoint x: 423, startPoint y: 89, endPoint x: 439, endPoint y: 145, distance: 58.5
click at [439, 145] on canvas "Map" at bounding box center [361, 140] width 416 height 246
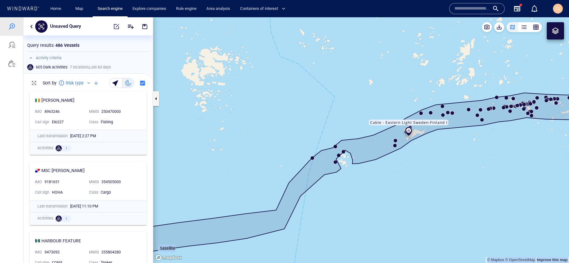
drag, startPoint x: 476, startPoint y: 141, endPoint x: 399, endPoint y: 161, distance: 79.4
click at [399, 161] on canvas "Map" at bounding box center [361, 140] width 416 height 246
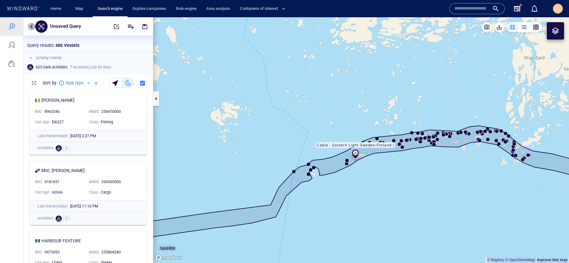
click at [33, 29] on button "button" at bounding box center [31, 26] width 7 height 7
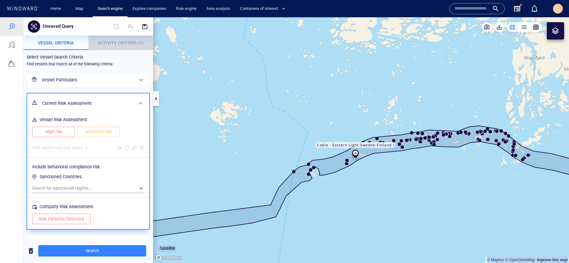
click at [113, 40] on span "Activity Criteria (1)" at bounding box center [121, 42] width 46 height 5
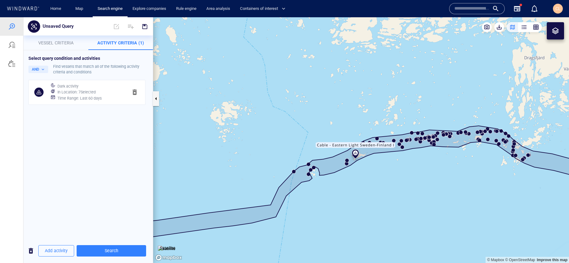
click at [112, 88] on div "In Location : 7 Selected" at bounding box center [90, 92] width 68 height 9
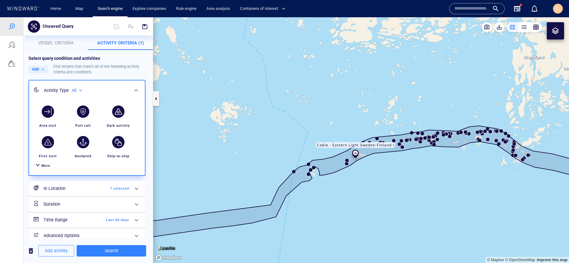
click at [103, 225] on div "Time Range Last 60 days" at bounding box center [86, 220] width 90 height 13
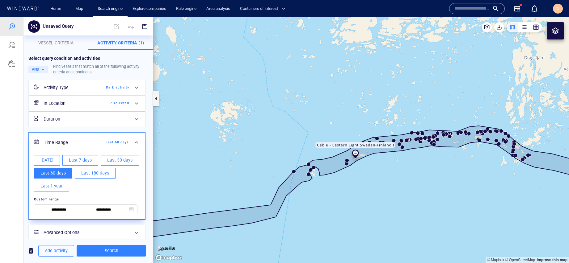
click at [118, 169] on div "[DATE] Last 7 days Last 30 days Last 60 days Last 180 days Last 1 year" at bounding box center [87, 173] width 108 height 39
click at [118, 162] on span "Last 30 days" at bounding box center [119, 161] width 25 height 8
type input "**********"
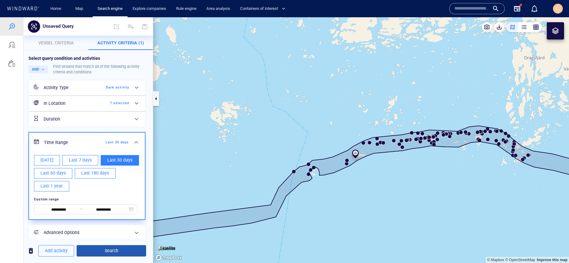
click at [119, 255] on button "Search" at bounding box center [111, 251] width 69 height 11
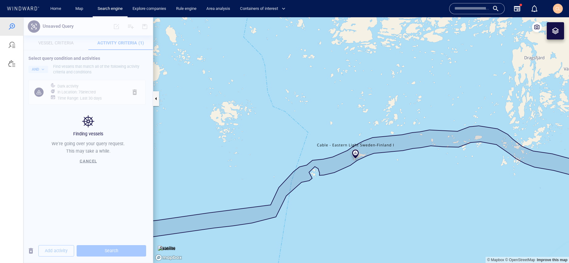
click at [51, 45] on div "Finding vessels We're going over your query request. This may take a while. Can…" at bounding box center [87, 140] width 129 height 246
click at [65, 44] on div "Finding vessels We're going over your query request. This may take a while. Can…" at bounding box center [87, 140] width 129 height 246
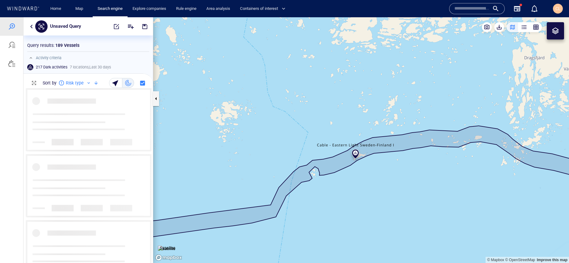
scroll to position [175, 129]
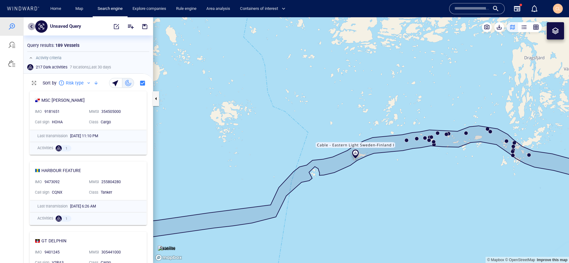
click at [31, 29] on button "button" at bounding box center [31, 26] width 7 height 7
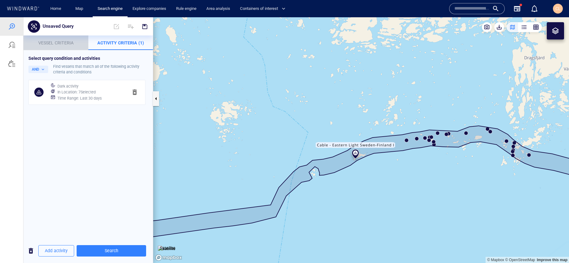
click at [62, 40] on p "Vessel criteria" at bounding box center [55, 42] width 57 height 7
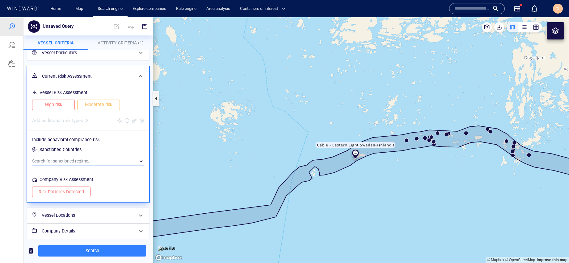
scroll to position [47, 0]
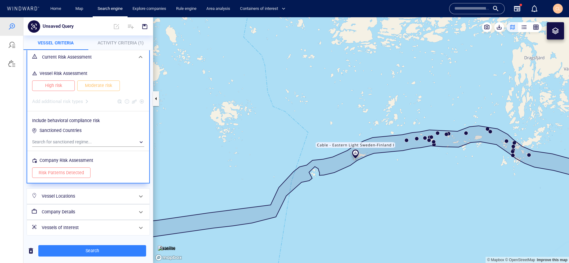
click at [57, 222] on div "Vessels of Interest" at bounding box center [87, 228] width 97 height 13
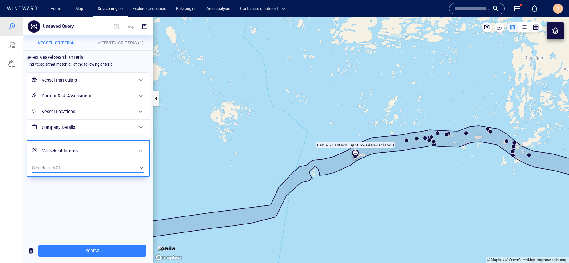
click at [59, 170] on div "​" at bounding box center [88, 168] width 112 height 9
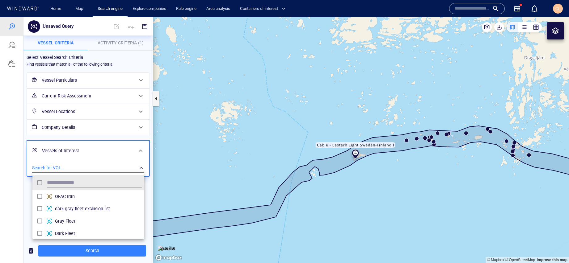
scroll to position [61, 112]
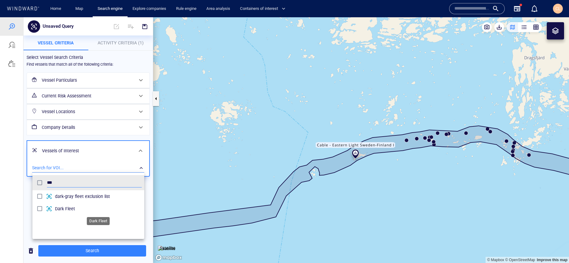
click at [61, 207] on span "Dark Fleet" at bounding box center [98, 208] width 87 height 7
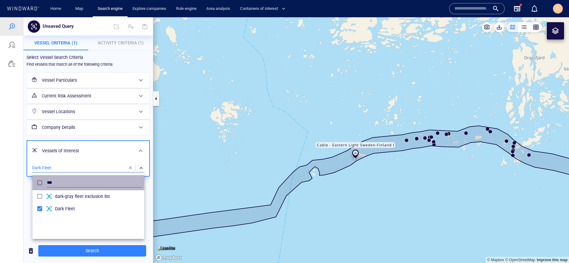
click at [41, 182] on div "***" at bounding box center [88, 183] width 109 height 12
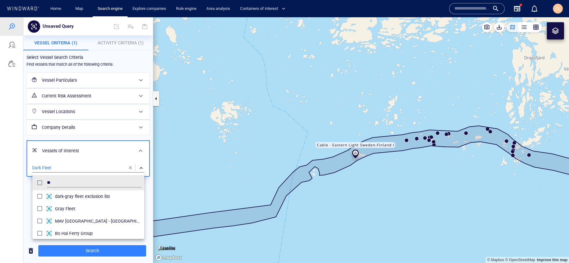
type input "**"
click at [58, 204] on div "Gray Fleet" at bounding box center [98, 209] width 87 height 10
click at [25, 223] on div at bounding box center [284, 140] width 569 height 246
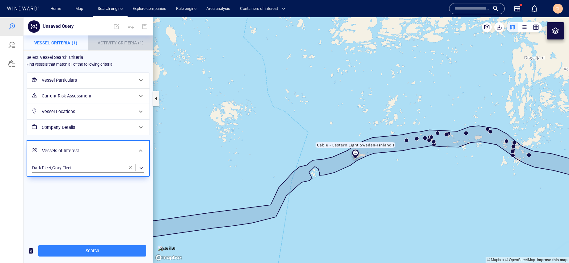
click at [117, 42] on span "Activity Criteria (1)" at bounding box center [121, 42] width 46 height 5
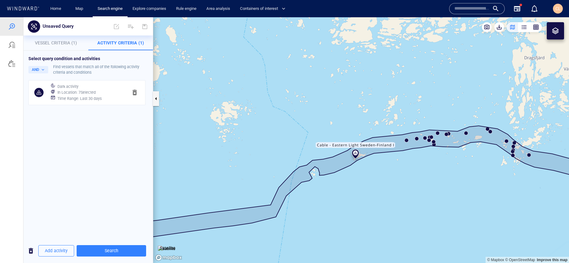
click at [94, 103] on div "Dark activity In Location : 7 Selected Time Range : Last 30 days" at bounding box center [86, 92] width 77 height 23
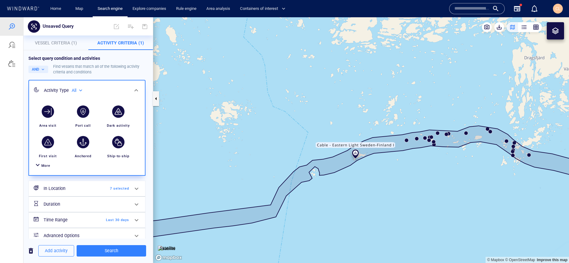
click at [93, 217] on h6 "Time Range" at bounding box center [69, 221] width 50 height 8
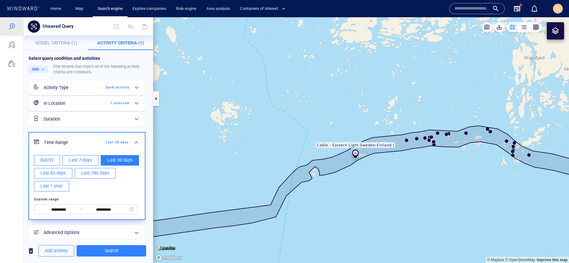
click at [57, 189] on span "Last 1 year" at bounding box center [51, 187] width 22 height 8
type input "**********"
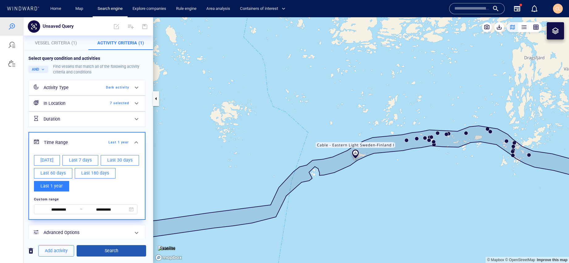
click at [103, 250] on span "Search" at bounding box center [112, 251] width 60 height 8
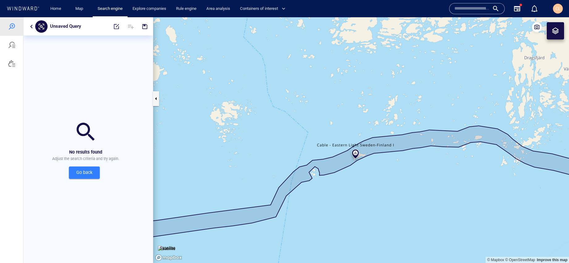
click at [32, 30] on div "Unsaved Query" at bounding box center [87, 26] width 129 height 18
click at [31, 28] on button "button" at bounding box center [31, 26] width 7 height 7
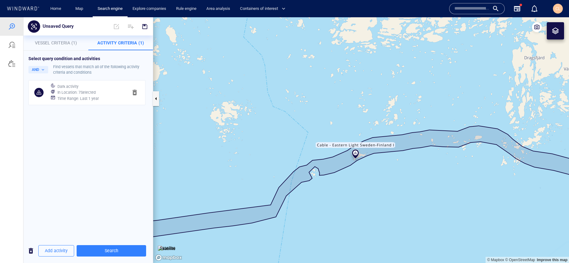
click at [85, 96] on h6 "Time Range : Last 1 year" at bounding box center [77, 99] width 41 height 6
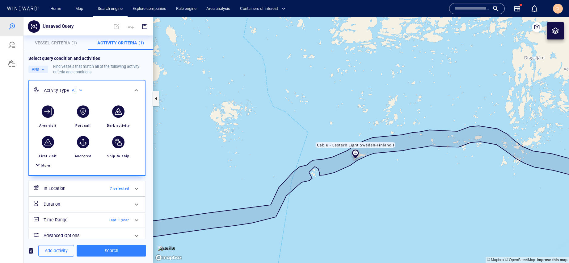
click at [72, 191] on h6 "In Location" at bounding box center [69, 189] width 50 height 8
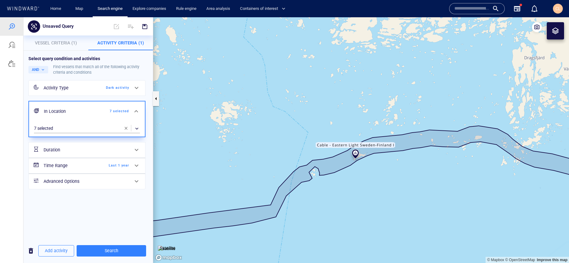
click at [127, 128] on span "button" at bounding box center [126, 128] width 5 height 5
click at [99, 130] on div "​" at bounding box center [87, 128] width 106 height 9
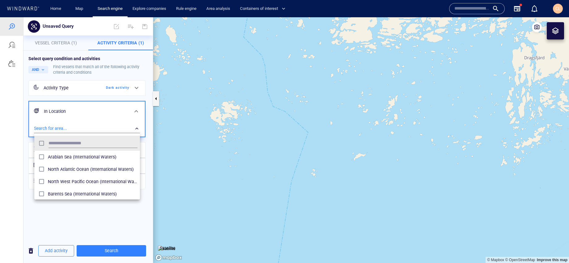
scroll to position [61, 106]
type input "*****"
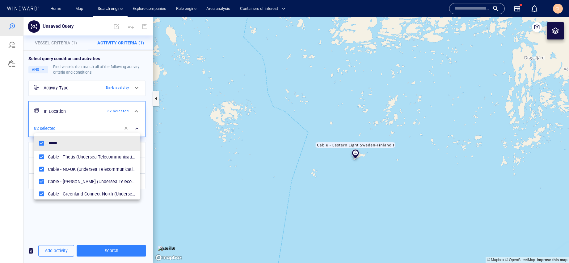
click at [84, 221] on div at bounding box center [284, 140] width 569 height 246
click at [60, 251] on div "***** Cable - Thetis (Undersea Telecommunication cables) Cable - NO-UK (Underse…" at bounding box center [284, 140] width 569 height 246
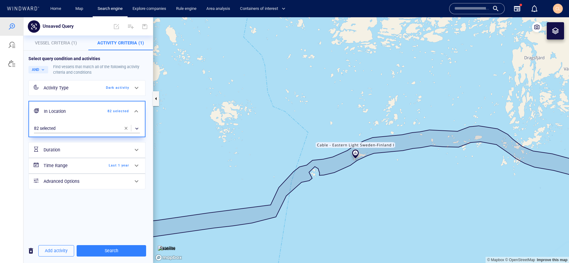
click at [73, 172] on div "Time Range Last 1 year" at bounding box center [86, 166] width 90 height 13
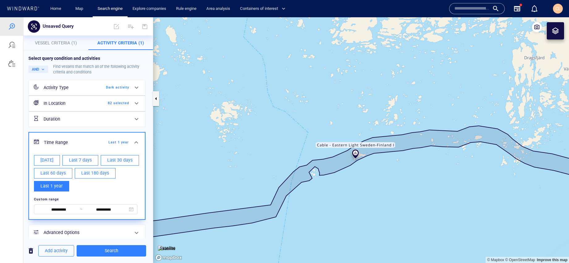
click at [61, 177] on span "Last 60 days" at bounding box center [52, 174] width 25 height 8
type input "**********"
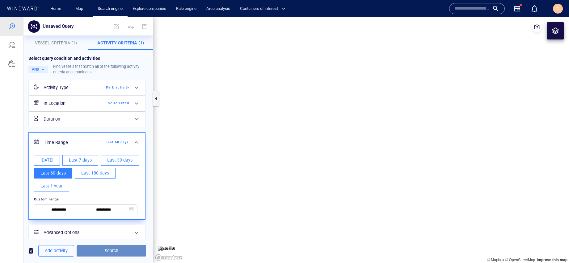
click at [104, 250] on span "Search" at bounding box center [112, 251] width 60 height 8
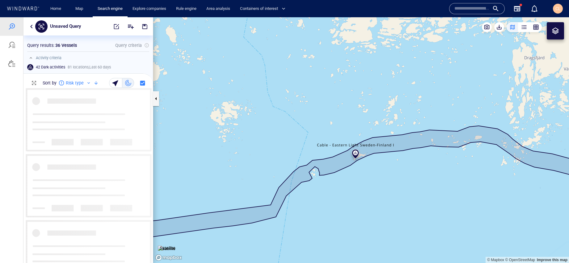
scroll to position [175, 129]
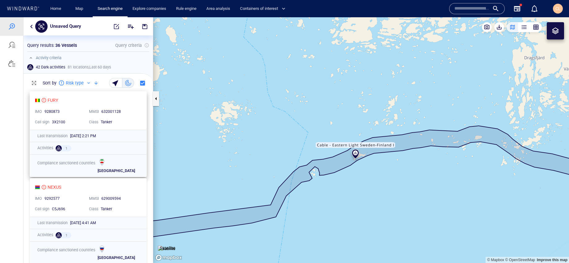
click at [120, 116] on div "632001128" at bounding box center [119, 112] width 39 height 8
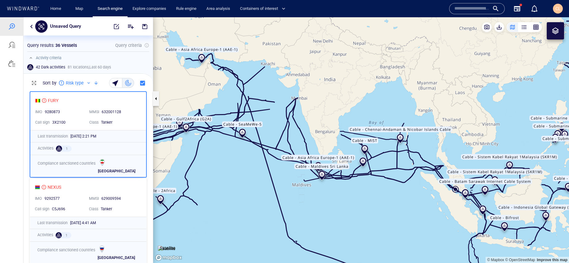
drag, startPoint x: 247, startPoint y: 81, endPoint x: 359, endPoint y: 112, distance: 115.7
click at [359, 112] on canvas "Map" at bounding box center [361, 140] width 416 height 246
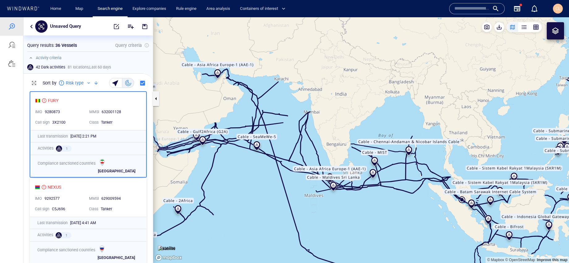
drag, startPoint x: 328, startPoint y: 55, endPoint x: 387, endPoint y: 140, distance: 103.4
click at [387, 140] on canvas "Map" at bounding box center [361, 140] width 416 height 246
drag, startPoint x: 291, startPoint y: 61, endPoint x: 375, endPoint y: 149, distance: 122.1
click at [375, 149] on canvas "Map" at bounding box center [361, 140] width 416 height 246
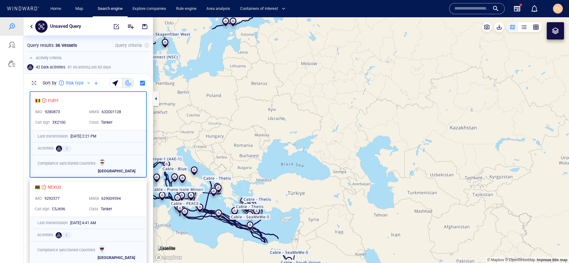
click at [136, 201] on div "629009594" at bounding box center [119, 199] width 37 height 6
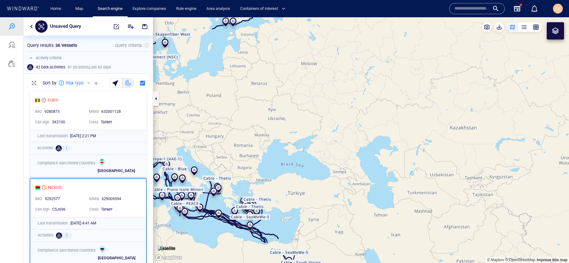
click at [131, 200] on div "629009594" at bounding box center [120, 200] width 37 height 6
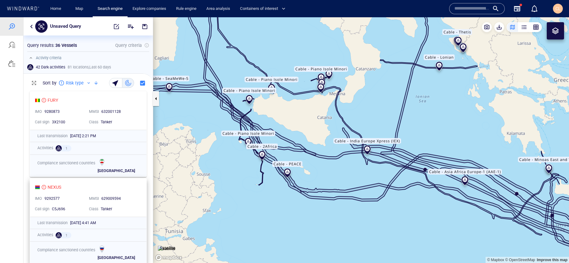
click at [131, 201] on div "629009594" at bounding box center [119, 199] width 37 height 6
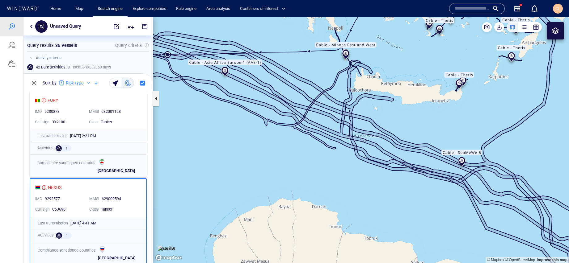
drag, startPoint x: 442, startPoint y: 65, endPoint x: 462, endPoint y: 139, distance: 76.7
click at [462, 139] on canvas "Map" at bounding box center [361, 140] width 416 height 246
drag, startPoint x: 358, startPoint y: 63, endPoint x: 456, endPoint y: 166, distance: 141.3
click at [465, 170] on canvas "Map" at bounding box center [361, 140] width 416 height 246
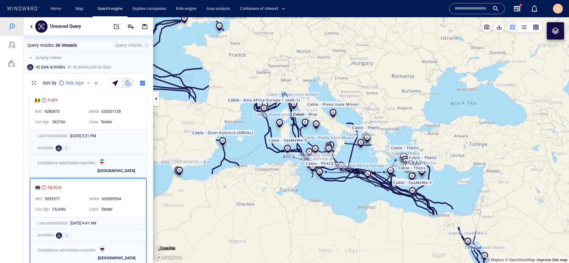
drag, startPoint x: 346, startPoint y: 64, endPoint x: 420, endPoint y: 108, distance: 86.4
click at [420, 108] on canvas "Map" at bounding box center [361, 140] width 416 height 246
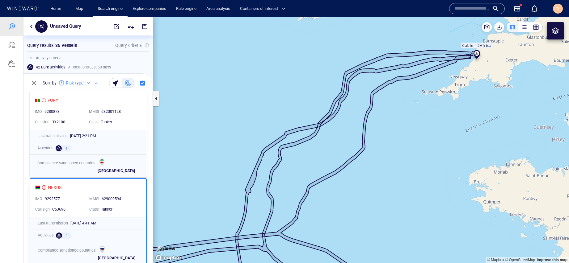
drag, startPoint x: 440, startPoint y: 78, endPoint x: 368, endPoint y: 179, distance: 124.5
click at [368, 179] on canvas "Map" at bounding box center [361, 140] width 416 height 246
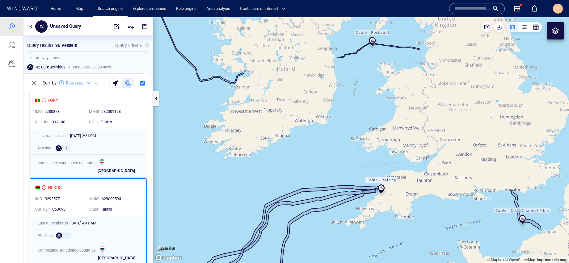
drag, startPoint x: 479, startPoint y: 126, endPoint x: 408, endPoint y: 153, distance: 76.3
click at [408, 153] on canvas "Map" at bounding box center [361, 140] width 416 height 246
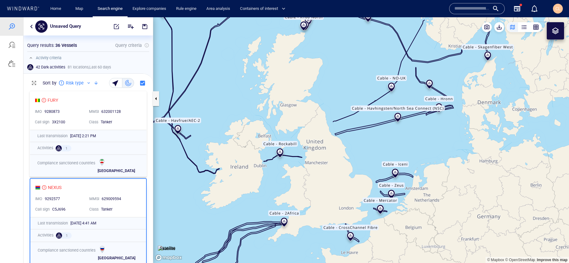
drag, startPoint x: 421, startPoint y: 138, endPoint x: 406, endPoint y: 165, distance: 30.4
click at [406, 165] on canvas "Map" at bounding box center [361, 140] width 416 height 246
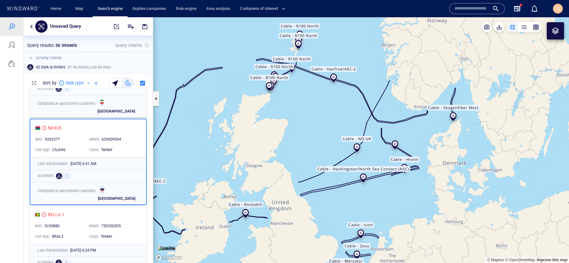
scroll to position [62, 0]
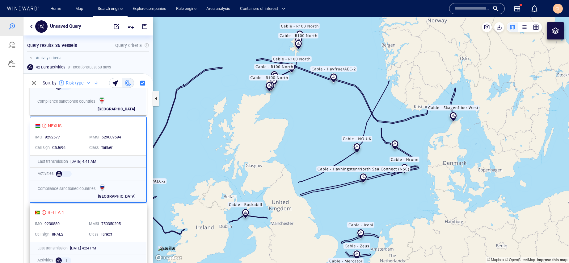
click at [120, 223] on div "750350205" at bounding box center [119, 225] width 37 height 6
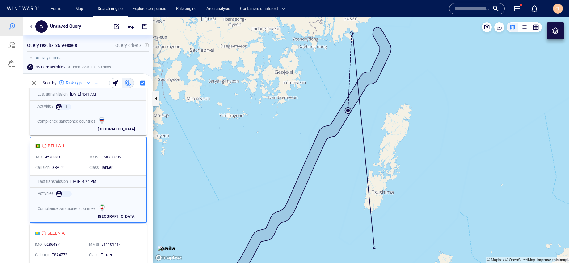
scroll to position [135, 0]
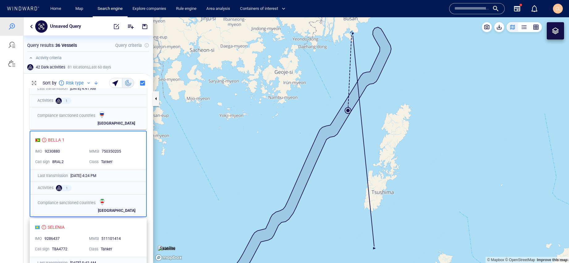
click at [122, 230] on div "SELENIA" at bounding box center [86, 227] width 102 height 7
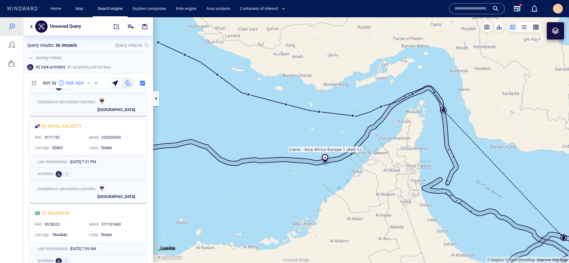
scroll to position [1396, 0]
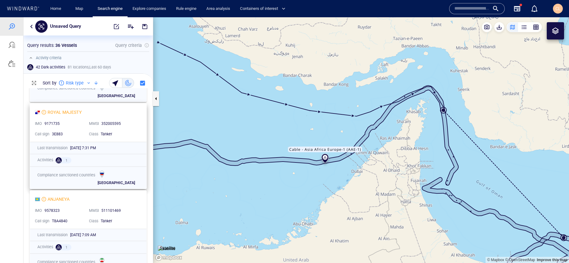
click at [127, 120] on div "352005595" at bounding box center [119, 124] width 39 height 8
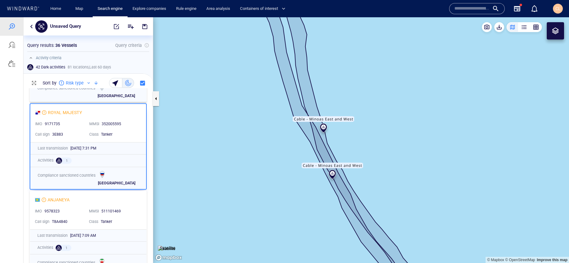
click at [389, 133] on canvas "Map" at bounding box center [361, 140] width 416 height 246
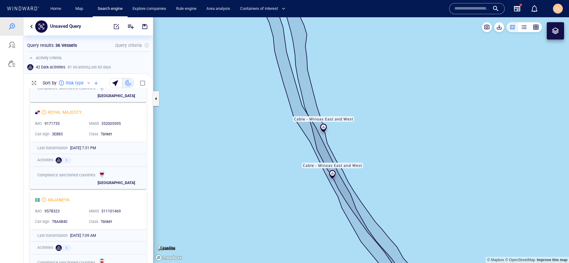
click at [118, 80] on span "button" at bounding box center [116, 83] width 8 height 6
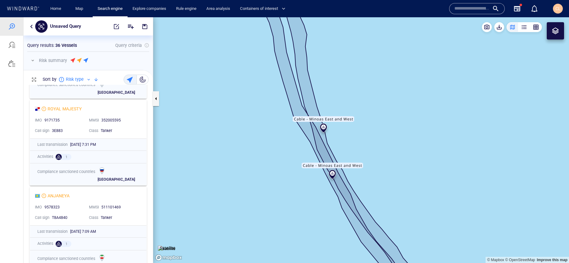
scroll to position [0, 0]
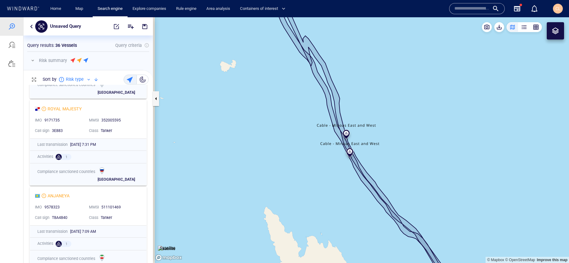
click at [138, 79] on button "button" at bounding box center [143, 80] width 12 height 10
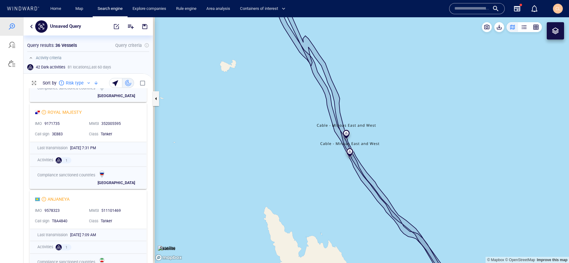
scroll to position [0, 0]
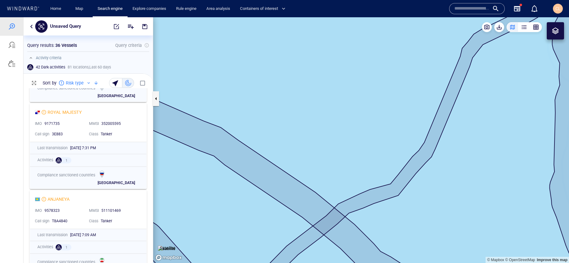
drag, startPoint x: 418, startPoint y: 41, endPoint x: 368, endPoint y: 149, distance: 118.0
click at [368, 149] on canvas "Map" at bounding box center [361, 140] width 416 height 246
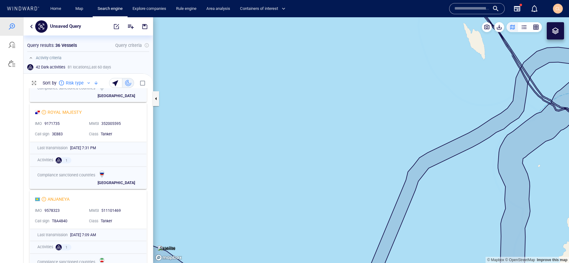
drag, startPoint x: 452, startPoint y: 58, endPoint x: 350, endPoint y: 203, distance: 177.5
click at [350, 203] on canvas "Map" at bounding box center [361, 140] width 416 height 246
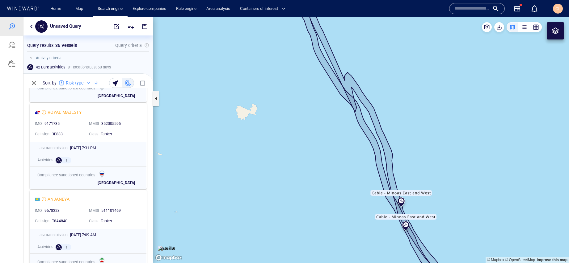
drag, startPoint x: 381, startPoint y: 176, endPoint x: 337, endPoint y: 112, distance: 77.1
click at [337, 112] on canvas "Map" at bounding box center [361, 140] width 416 height 246
drag, startPoint x: 393, startPoint y: 204, endPoint x: 333, endPoint y: 113, distance: 108.9
click at [333, 113] on canvas "Map" at bounding box center [361, 140] width 416 height 246
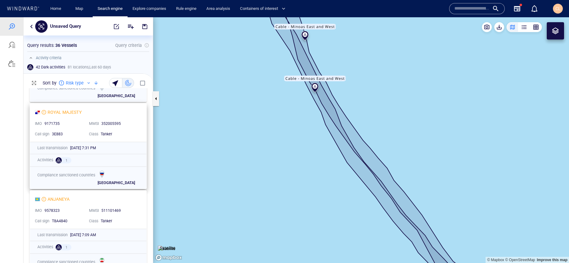
click at [128, 122] on div "352005595" at bounding box center [119, 124] width 37 height 6
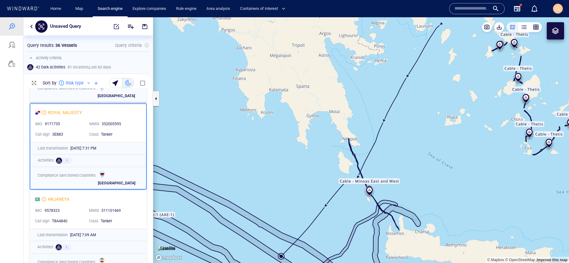
drag, startPoint x: 312, startPoint y: 246, endPoint x: 346, endPoint y: 149, distance: 102.3
click at [346, 149] on canvas "Map" at bounding box center [361, 140] width 416 height 246
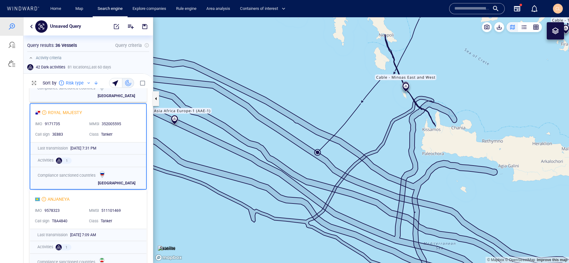
click at [327, 175] on canvas "Map" at bounding box center [361, 140] width 416 height 246
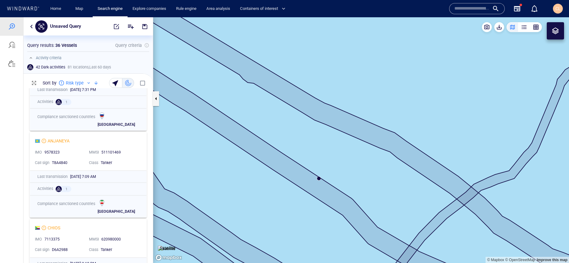
scroll to position [1455, 0]
click at [126, 148] on div "511101469" at bounding box center [119, 152] width 39 height 8
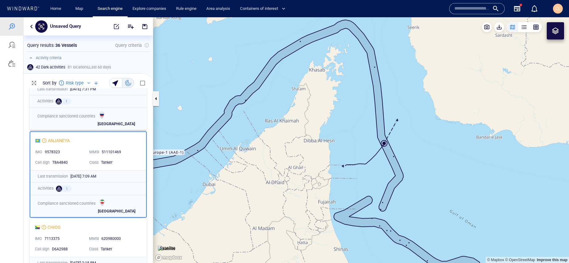
drag, startPoint x: 399, startPoint y: 231, endPoint x: 367, endPoint y: 132, distance: 103.5
click at [367, 132] on canvas "Map" at bounding box center [361, 140] width 416 height 246
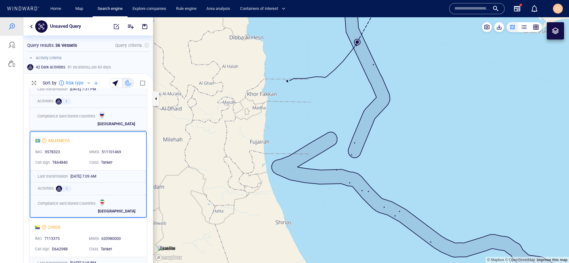
drag, startPoint x: 418, startPoint y: 168, endPoint x: 418, endPoint y: 138, distance: 30.3
click at [418, 138] on canvas "Map" at bounding box center [361, 140] width 416 height 246
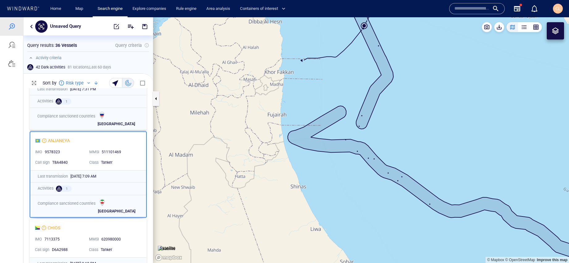
click at [424, 153] on canvas "Map" at bounding box center [361, 140] width 416 height 246
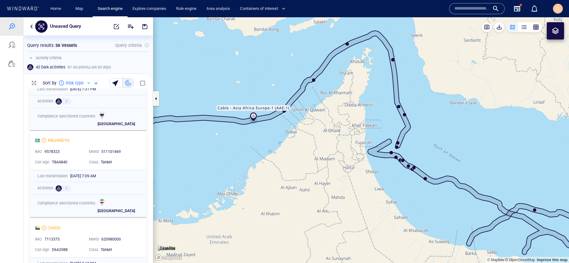
drag, startPoint x: 448, startPoint y: 127, endPoint x: 446, endPoint y: 145, distance: 18.0
click at [446, 145] on canvas "Map" at bounding box center [361, 140] width 416 height 246
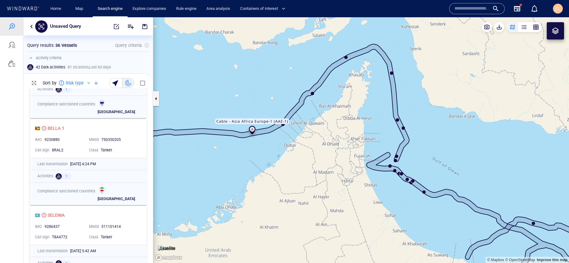
scroll to position [0, 0]
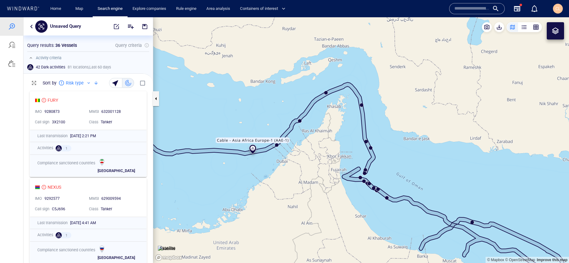
drag, startPoint x: 211, startPoint y: 44, endPoint x: 220, endPoint y: 77, distance: 34.4
click at [220, 77] on canvas "Map" at bounding box center [361, 140] width 416 height 246
click at [32, 31] on div "Unsaved Query" at bounding box center [87, 26] width 129 height 18
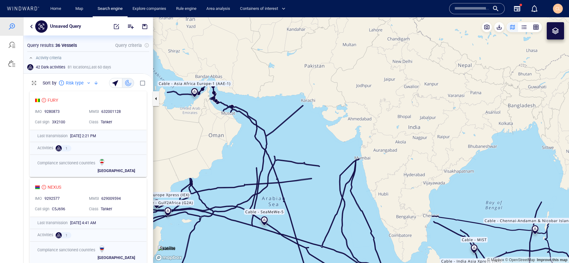
click at [30, 26] on button "button" at bounding box center [31, 26] width 7 height 7
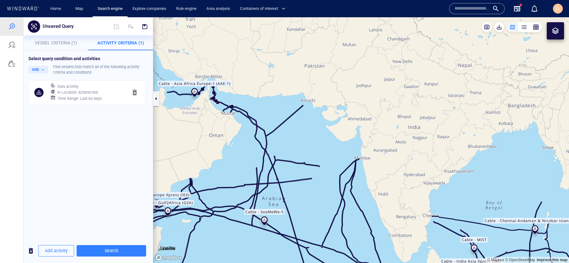
click at [69, 102] on div "Time Range : Last 60 days" at bounding box center [90, 99] width 68 height 9
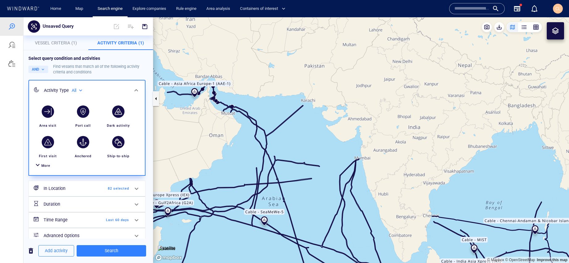
click at [86, 191] on h6 "In Location" at bounding box center [69, 189] width 50 height 8
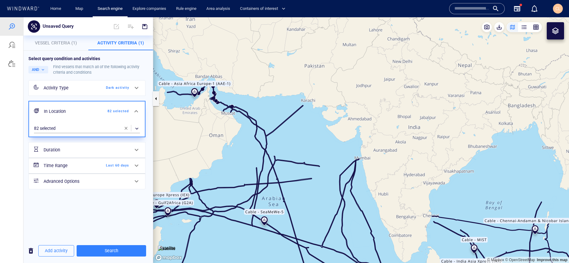
click at [120, 130] on button "button" at bounding box center [126, 128] width 12 height 12
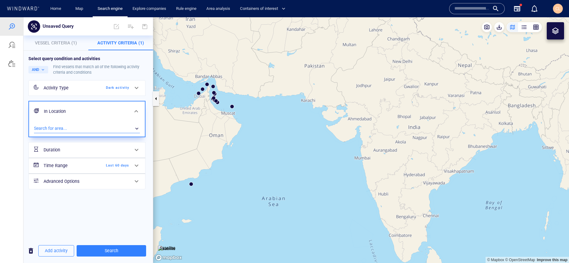
click at [92, 127] on div "​" at bounding box center [87, 128] width 106 height 9
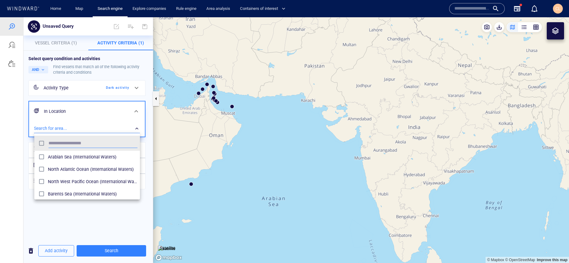
scroll to position [61, 106]
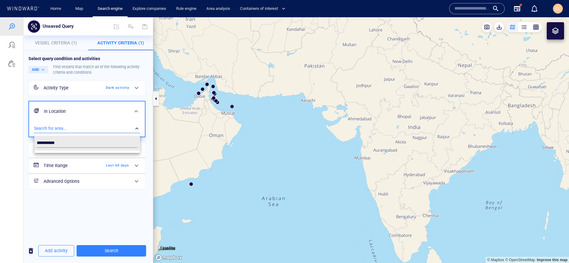
type input "**********"
drag, startPoint x: 191, startPoint y: 110, endPoint x: 140, endPoint y: 130, distance: 54.7
click at [191, 110] on div at bounding box center [284, 140] width 569 height 246
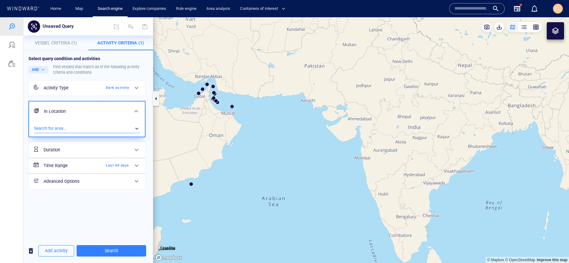
click at [101, 129] on div "​" at bounding box center [87, 128] width 106 height 9
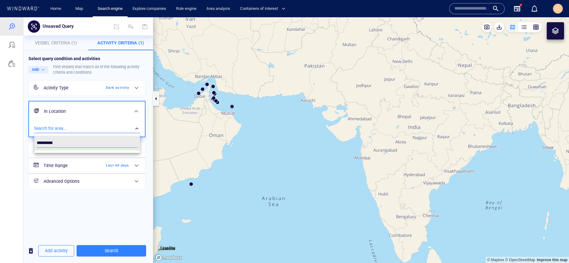
type input "*********"
click at [206, 134] on div at bounding box center [284, 140] width 569 height 246
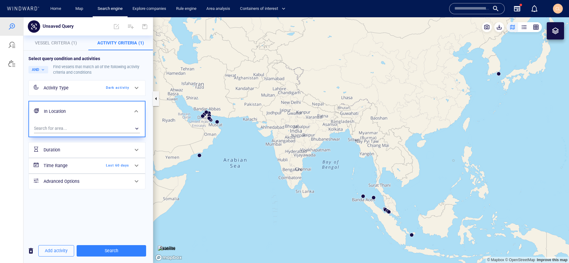
drag, startPoint x: 208, startPoint y: 86, endPoint x: 282, endPoint y: 139, distance: 91.4
click at [282, 139] on canvas "Map" at bounding box center [361, 140] width 416 height 246
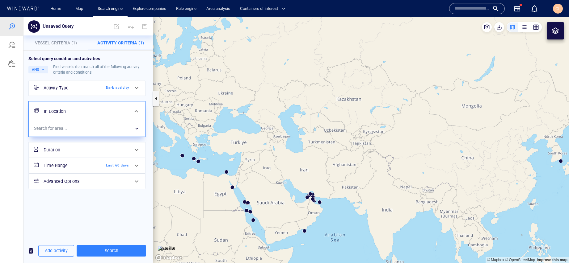
drag, startPoint x: 235, startPoint y: 61, endPoint x: 317, endPoint y: 106, distance: 93.8
click at [317, 106] on canvas "Map" at bounding box center [361, 140] width 416 height 246
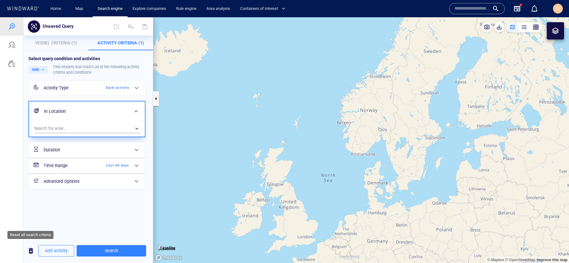
click at [32, 251] on span "button" at bounding box center [30, 251] width 7 height 8
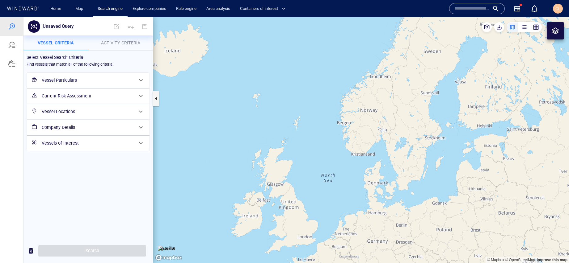
click at [74, 99] on h6 "Current Risk Assessment" at bounding box center [88, 96] width 92 height 8
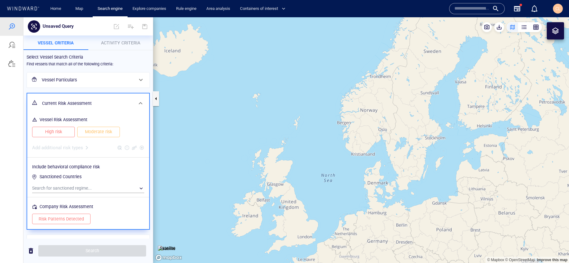
click at [89, 80] on h6 "Vessel Particulars" at bounding box center [88, 80] width 92 height 8
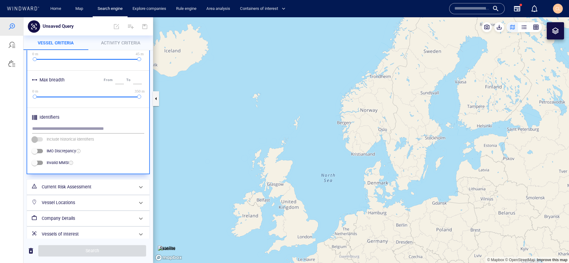
scroll to position [256, 0]
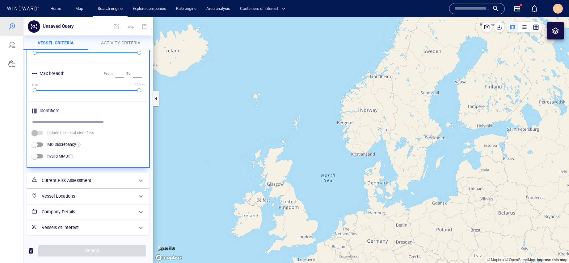
click at [61, 181] on h6 "Current Risk Assessment" at bounding box center [88, 181] width 92 height 8
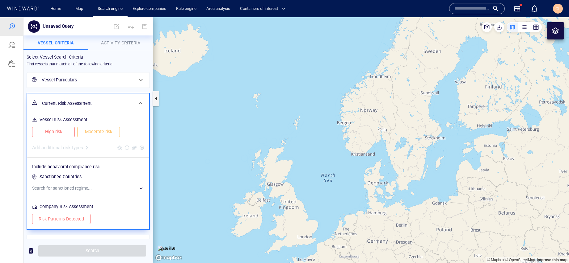
scroll to position [47, 0]
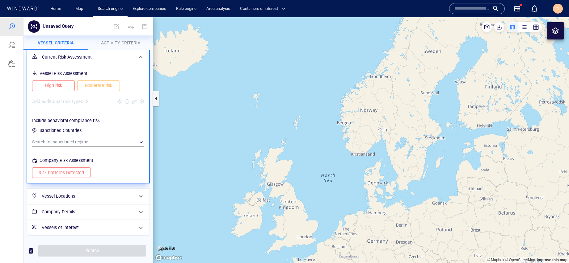
click at [64, 195] on h6 "Vessel Locations" at bounding box center [88, 197] width 92 height 8
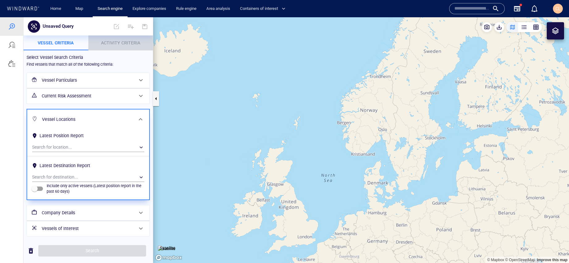
click at [99, 48] on button "Activity Criteria" at bounding box center [120, 43] width 65 height 15
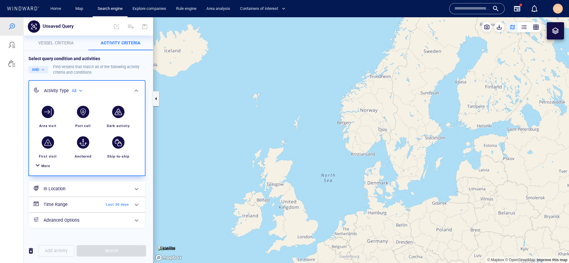
click at [125, 104] on div "button" at bounding box center [118, 111] width 17 height 17
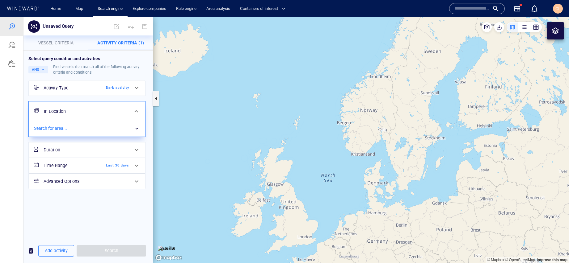
click at [75, 128] on div "​" at bounding box center [87, 128] width 106 height 9
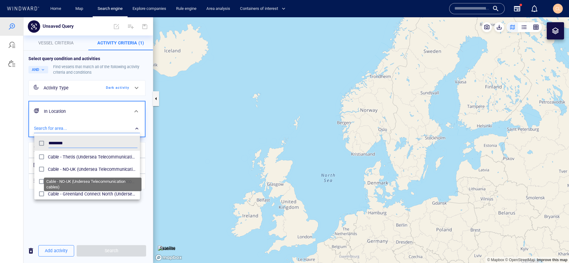
scroll to position [61, 106]
type input "*********"
click at [119, 171] on span "Cable - Eastern Light [GEOGRAPHIC_DATA]-[GEOGRAPHIC_DATA] I (Undersea Telecommu…" at bounding box center [93, 169] width 90 height 7
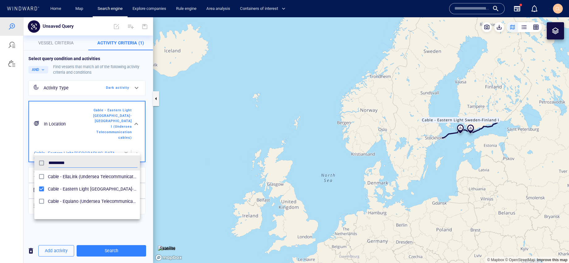
click at [135, 234] on div at bounding box center [284, 140] width 569 height 246
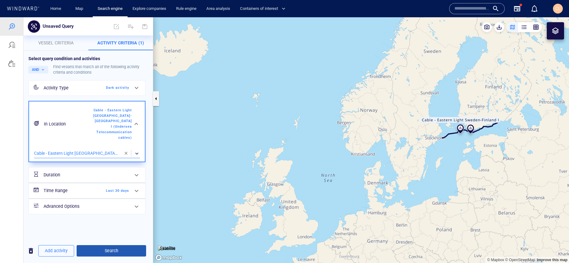
click at [117, 247] on span "Search" at bounding box center [112, 251] width 60 height 8
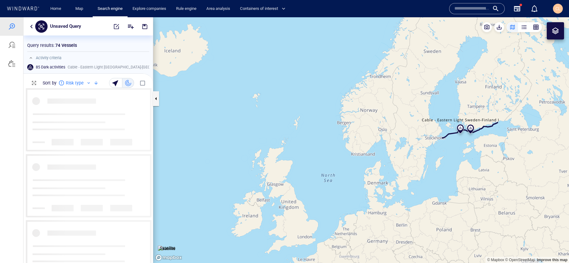
scroll to position [175, 129]
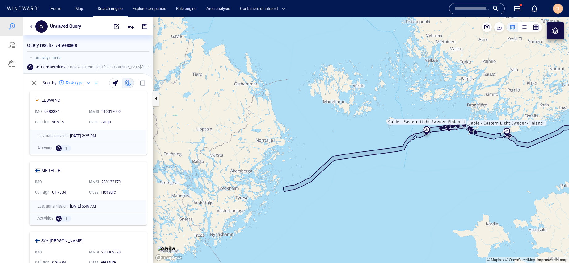
drag, startPoint x: 483, startPoint y: 103, endPoint x: 471, endPoint y: 140, distance: 39.2
click at [471, 140] on canvas "Map" at bounding box center [361, 140] width 416 height 246
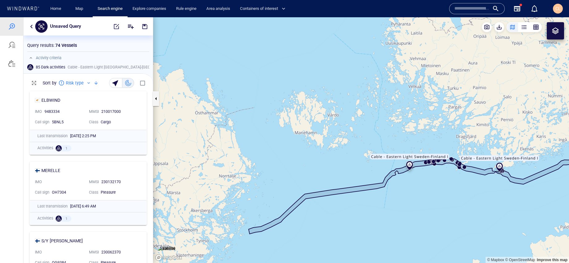
drag, startPoint x: 459, startPoint y: 190, endPoint x: 439, endPoint y: 197, distance: 21.3
click at [439, 197] on canvas "Map" at bounding box center [361, 140] width 416 height 246
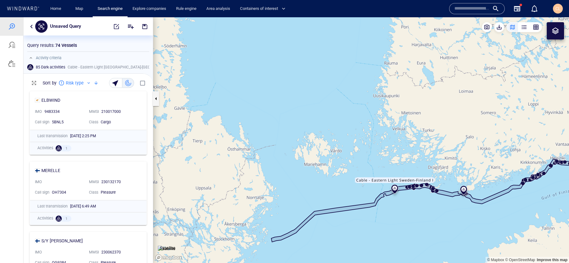
drag, startPoint x: 439, startPoint y: 200, endPoint x: 428, endPoint y: 213, distance: 17.3
click at [428, 213] on canvas "Map" at bounding box center [361, 140] width 416 height 246
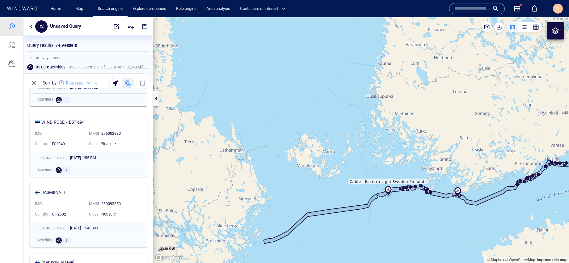
scroll to position [0, 0]
